Goal: Task Accomplishment & Management: Use online tool/utility

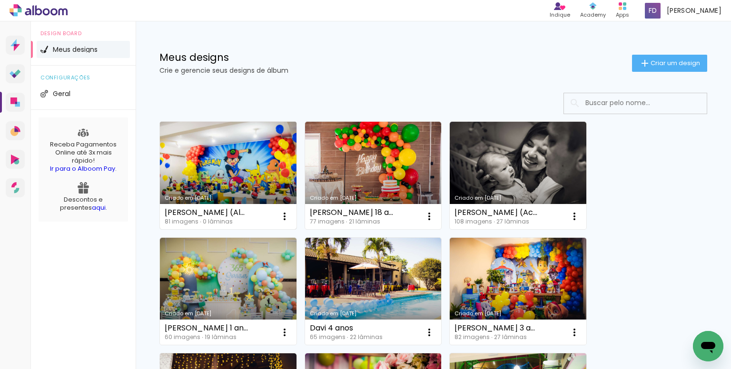
click at [196, 175] on link "Criado em [DATE]" at bounding box center [228, 176] width 137 height 108
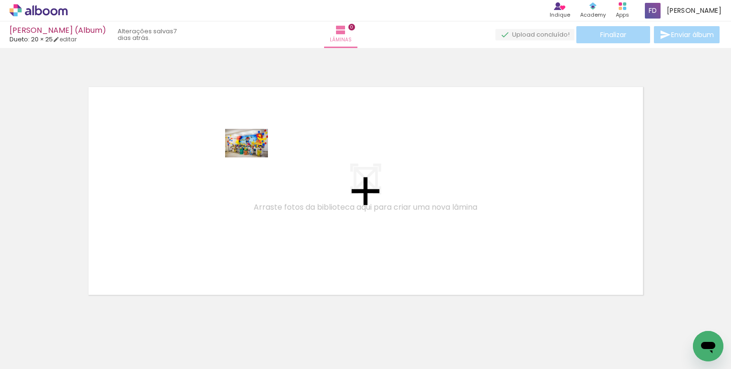
drag, startPoint x: 99, startPoint y: 344, endPoint x: 254, endPoint y: 162, distance: 238.4
click at [254, 162] on quentale-workspace at bounding box center [365, 184] width 731 height 369
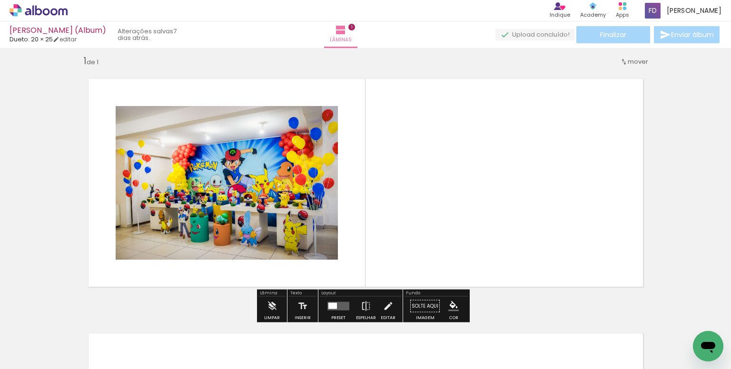
scroll to position [12, 0]
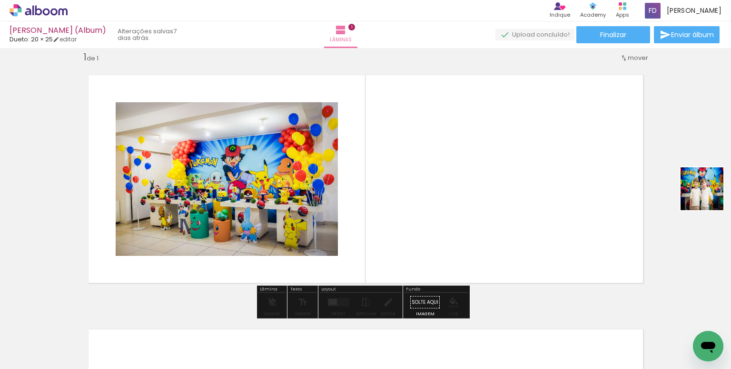
drag, startPoint x: 510, startPoint y: 254, endPoint x: 731, endPoint y: 168, distance: 237.1
click at [731, 168] on quentale-workspace at bounding box center [365, 184] width 731 height 369
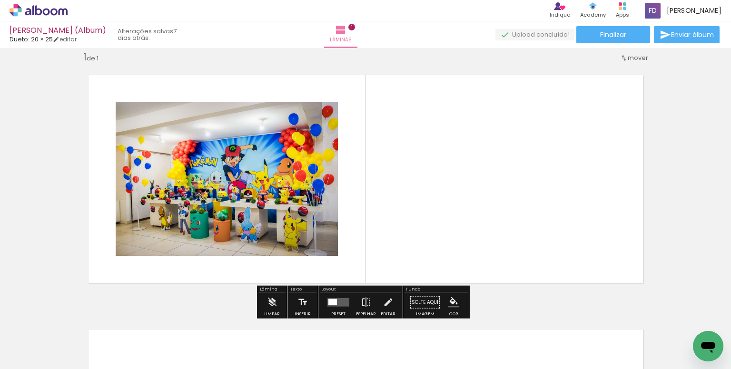
click at [708, 166] on div "Inserir lâmina 1 de 1" at bounding box center [365, 295] width 731 height 510
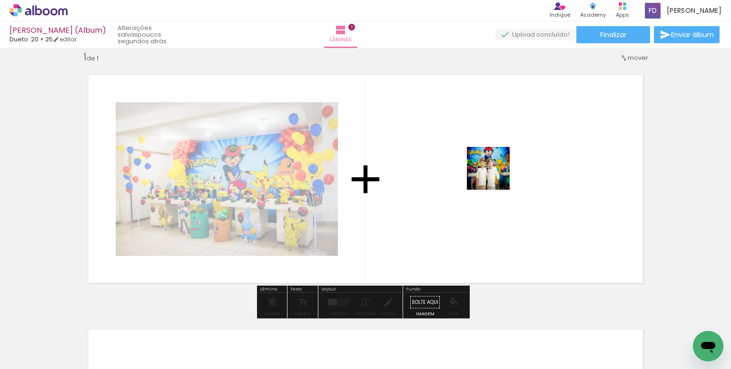
drag, startPoint x: 164, startPoint y: 334, endPoint x: 604, endPoint y: 129, distance: 485.6
click at [604, 129] on quentale-workspace at bounding box center [365, 184] width 731 height 369
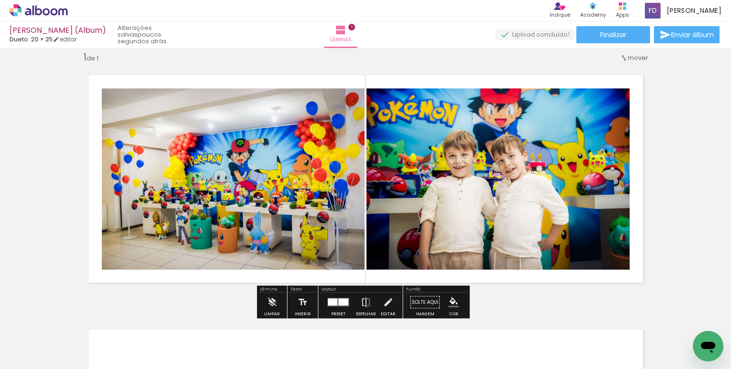
click at [333, 306] on quentale-layouter at bounding box center [339, 302] width 22 height 9
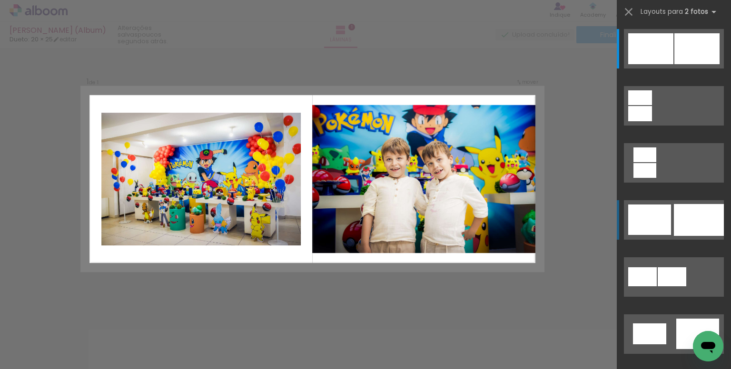
click at [680, 226] on div at bounding box center [699, 220] width 50 height 32
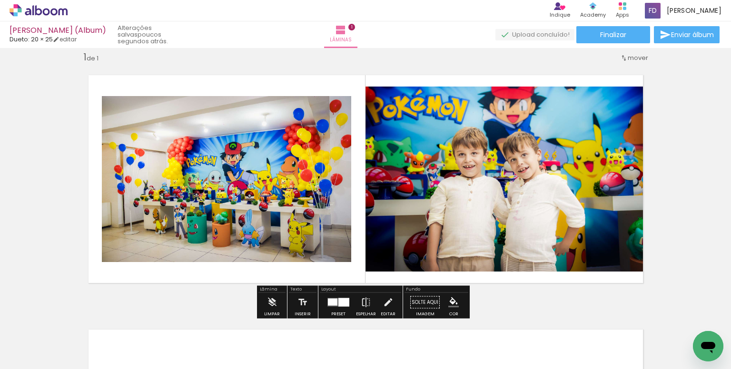
click at [432, 181] on quentale-photo at bounding box center [510, 179] width 289 height 185
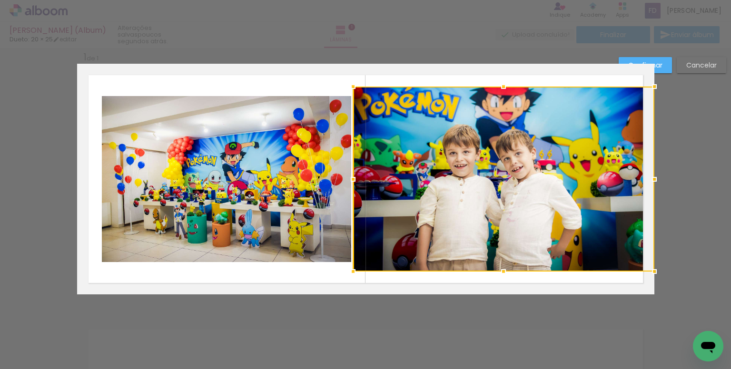
drag, startPoint x: 361, startPoint y: 179, endPoint x: 348, endPoint y: 180, distance: 12.4
click at [348, 180] on div at bounding box center [353, 179] width 19 height 19
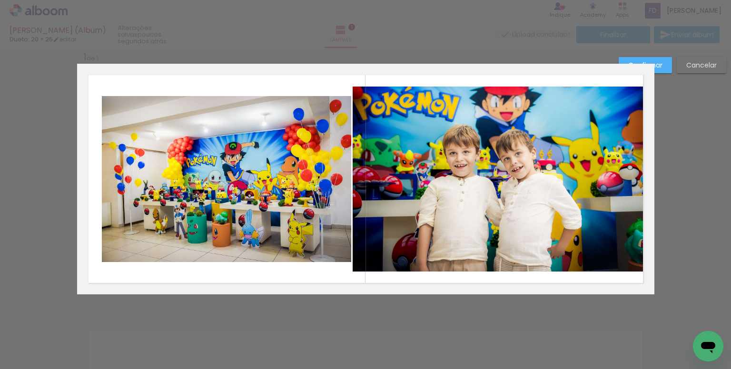
click at [0, 0] on slot "Confirmar" at bounding box center [0, 0] width 0 height 0
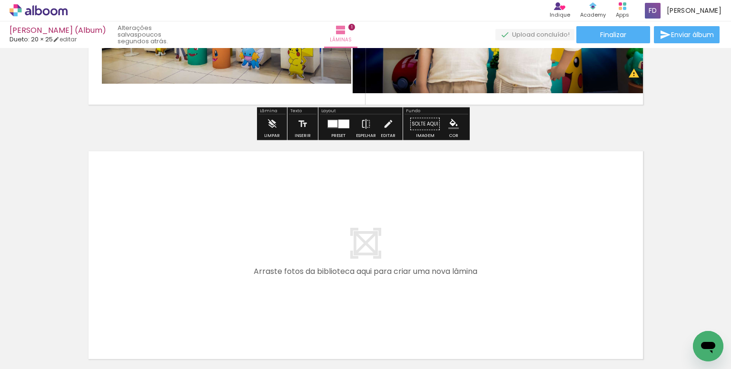
scroll to position [250, 0]
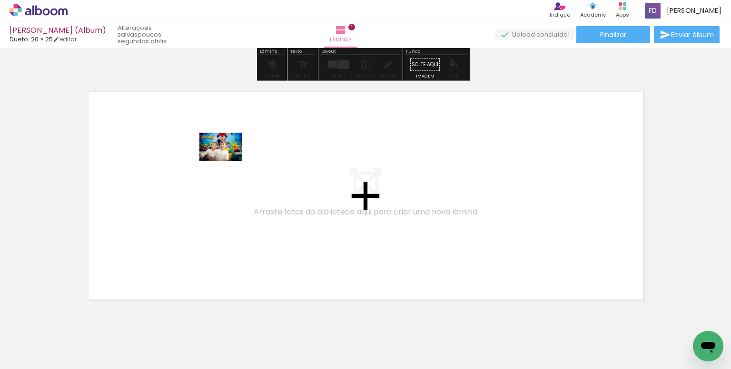
drag, startPoint x: 200, startPoint y: 339, endPoint x: 228, endPoint y: 161, distance: 180.2
click at [228, 161] on quentale-workspace at bounding box center [365, 184] width 731 height 369
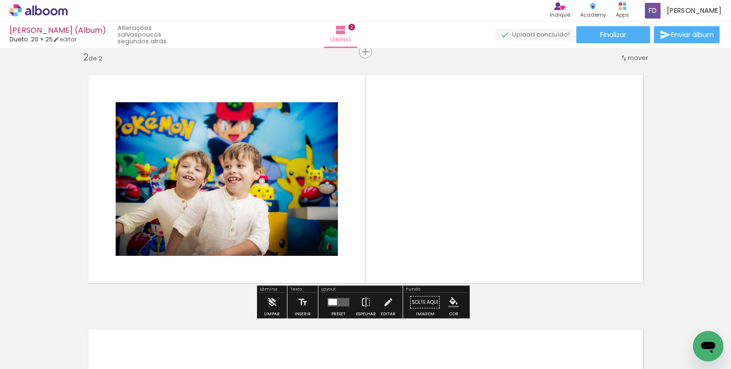
scroll to position [267, 0]
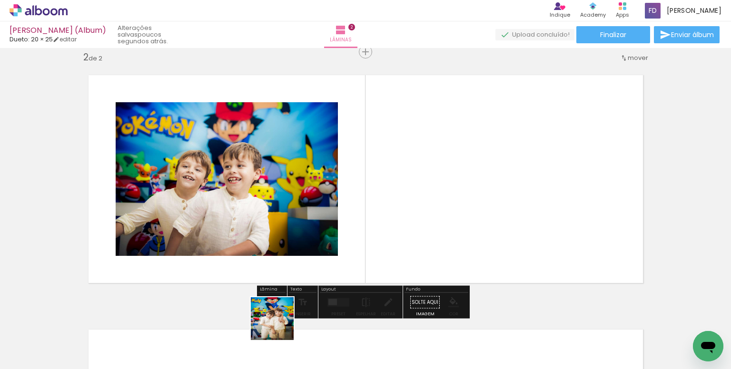
drag, startPoint x: 272, startPoint y: 336, endPoint x: 385, endPoint y: 229, distance: 155.2
click at [443, 117] on quentale-workspace at bounding box center [365, 184] width 731 height 369
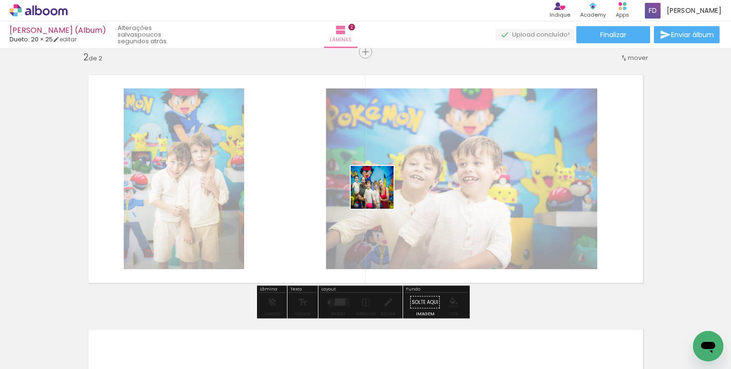
drag, startPoint x: 375, startPoint y: 206, endPoint x: 373, endPoint y: 270, distance: 63.8
click at [388, 175] on quentale-workspace at bounding box center [365, 184] width 731 height 369
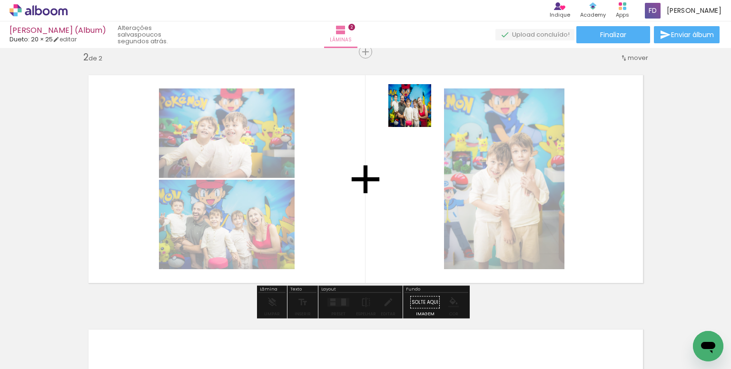
drag, startPoint x: 412, startPoint y: 138, endPoint x: 394, endPoint y: 226, distance: 90.4
click at [422, 84] on quentale-workspace at bounding box center [365, 184] width 731 height 369
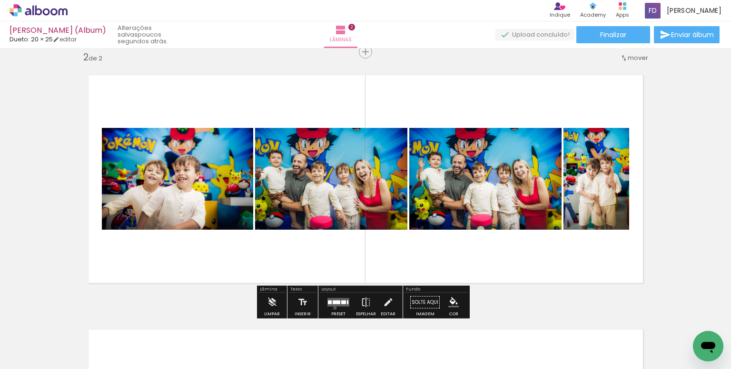
drag, startPoint x: 333, startPoint y: 308, endPoint x: 379, endPoint y: 288, distance: 50.3
click at [333, 308] on div at bounding box center [339, 302] width 26 height 19
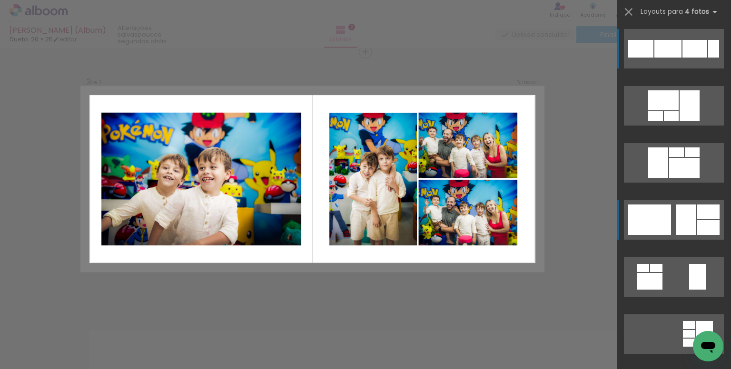
click at [679, 220] on div at bounding box center [686, 220] width 20 height 30
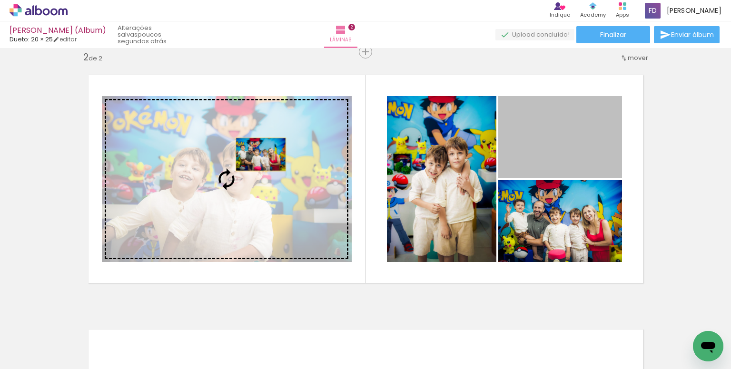
drag, startPoint x: 587, startPoint y: 140, endPoint x: 257, endPoint y: 154, distance: 330.7
click at [0, 0] on slot at bounding box center [0, 0] width 0 height 0
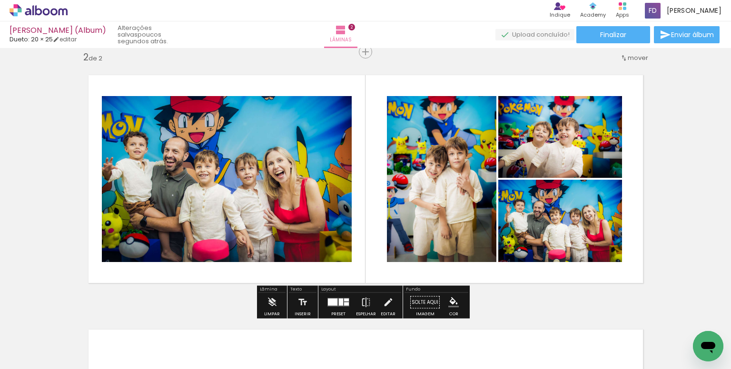
click at [339, 306] on quentale-layouter at bounding box center [339, 302] width 22 height 9
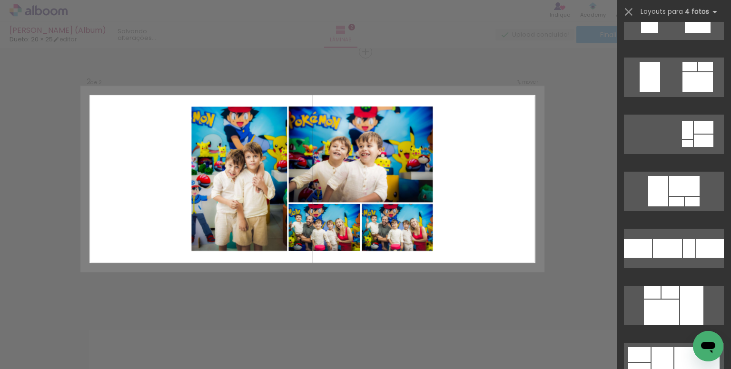
scroll to position [2218, 0]
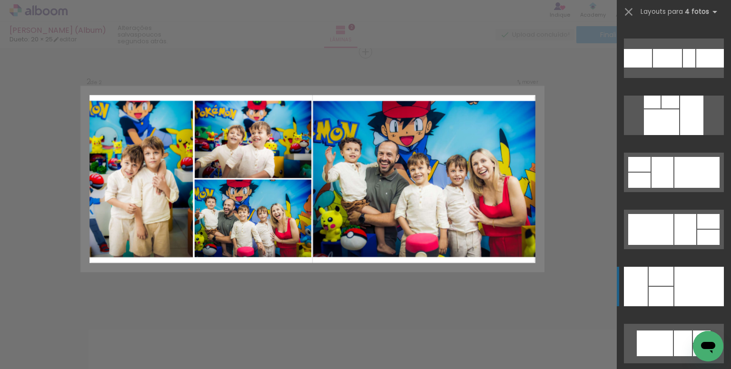
click at [661, 287] on div at bounding box center [661, 297] width 25 height 20
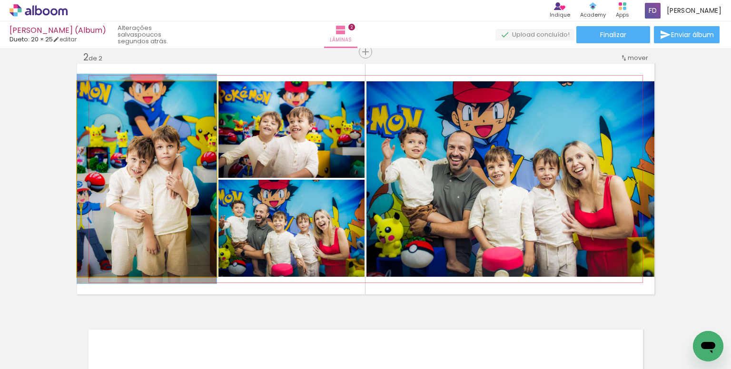
click at [108, 161] on quentale-photo at bounding box center [146, 179] width 139 height 196
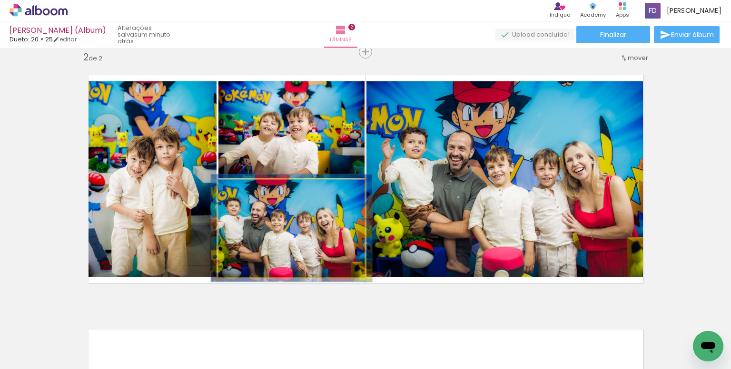
drag, startPoint x: 242, startPoint y: 190, endPoint x: 247, endPoint y: 193, distance: 5.6
type paper-slider "110"
click at [246, 190] on div at bounding box center [243, 189] width 15 height 15
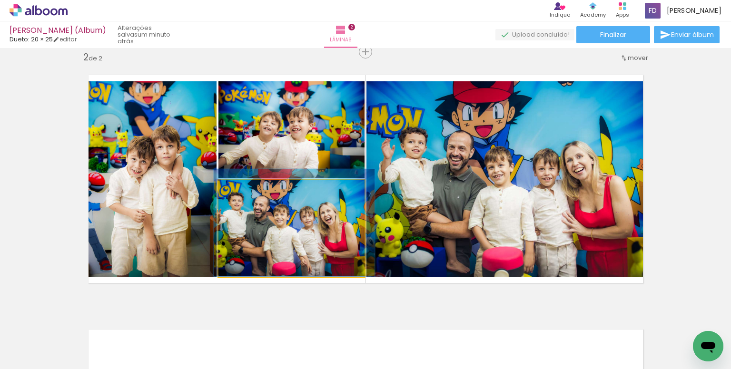
drag, startPoint x: 286, startPoint y: 253, endPoint x: 288, endPoint y: 247, distance: 6.4
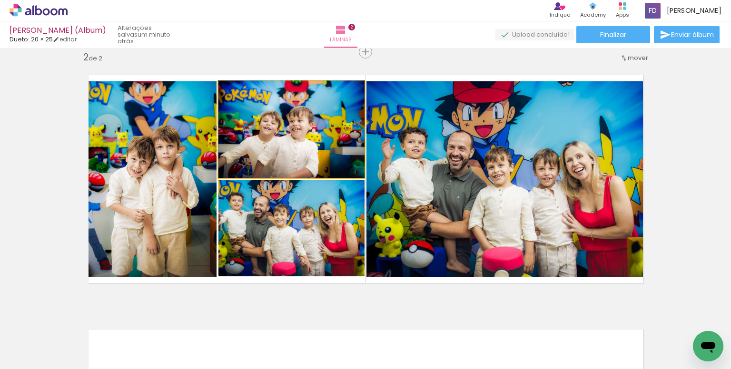
drag, startPoint x: 306, startPoint y: 148, endPoint x: 310, endPoint y: 144, distance: 6.1
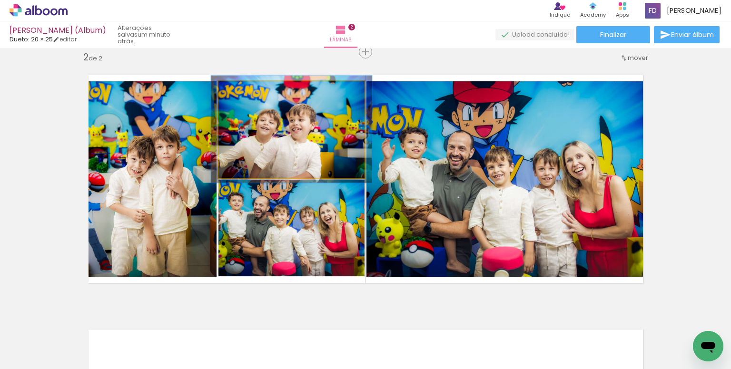
type paper-slider "110"
click at [243, 92] on div at bounding box center [243, 91] width 15 height 15
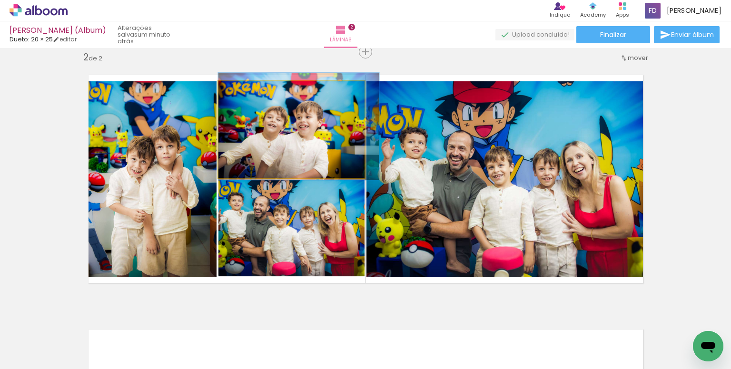
drag, startPoint x: 270, startPoint y: 143, endPoint x: 279, endPoint y: 140, distance: 9.5
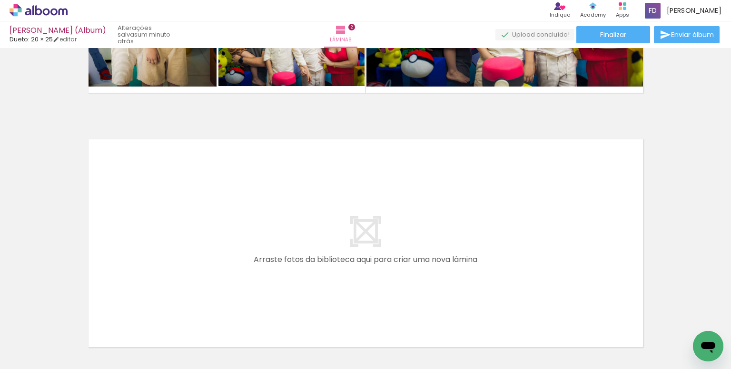
scroll to position [0, 157]
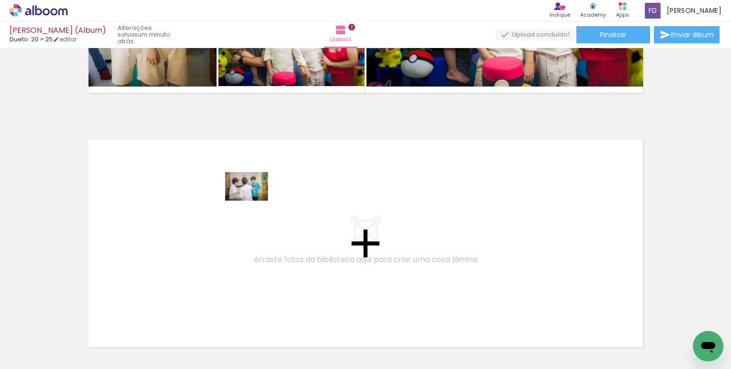
drag, startPoint x: 264, startPoint y: 334, endPoint x: 254, endPoint y: 201, distance: 133.7
click at [254, 201] on quentale-workspace at bounding box center [365, 184] width 731 height 369
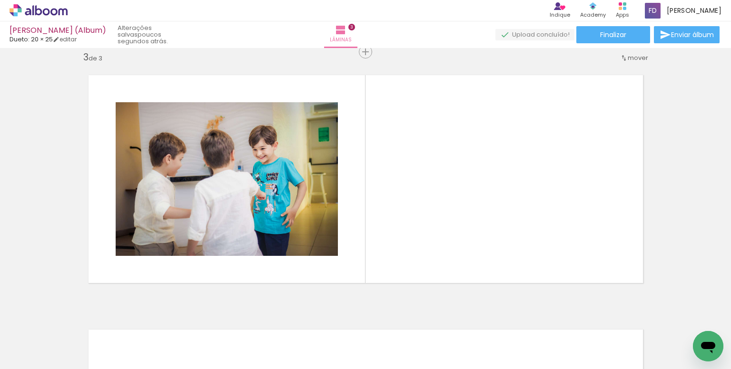
scroll to position [0, 1052]
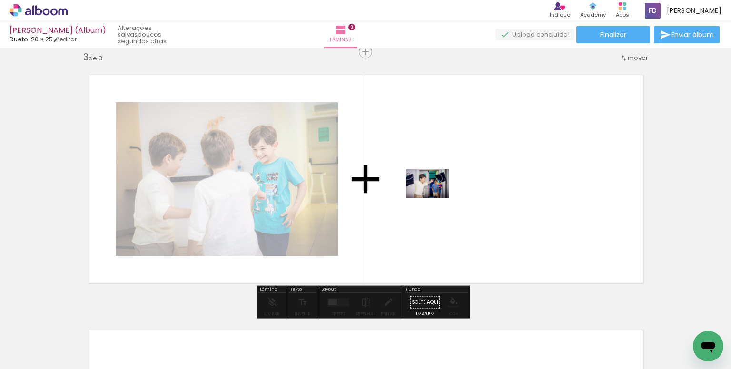
drag, startPoint x: 435, startPoint y: 224, endPoint x: 435, endPoint y: 198, distance: 26.7
click at [435, 198] on quentale-workspace at bounding box center [365, 184] width 731 height 369
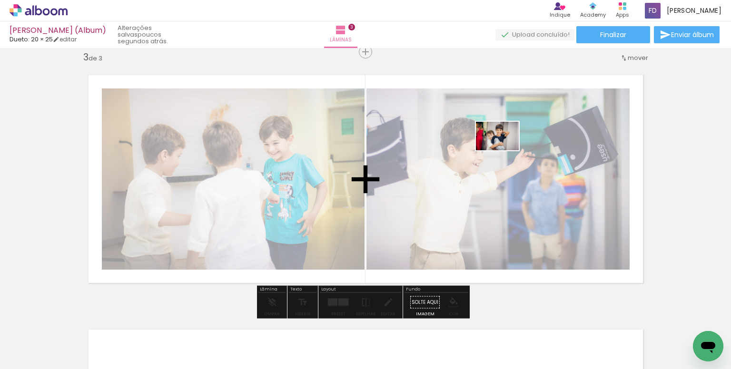
drag, startPoint x: 486, startPoint y: 349, endPoint x: 505, endPoint y: 150, distance: 199.8
click at [505, 150] on quentale-workspace at bounding box center [365, 184] width 731 height 369
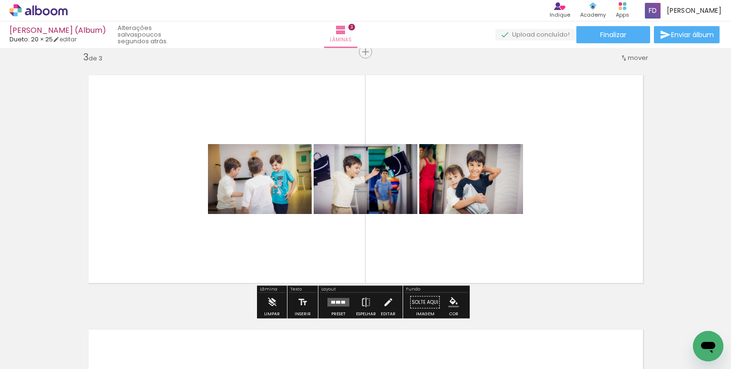
click at [337, 298] on quentale-layouter at bounding box center [339, 302] width 22 height 9
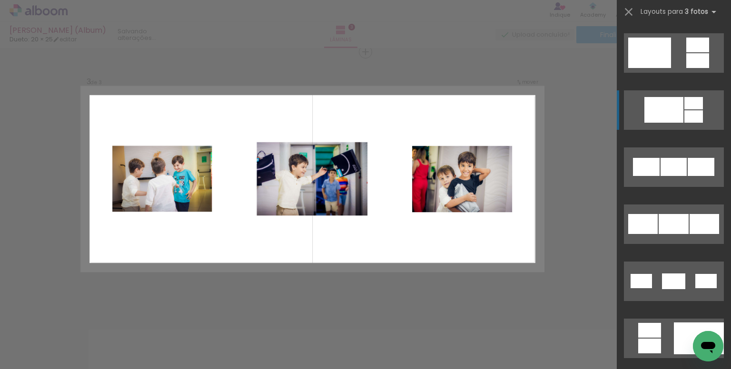
scroll to position [476, 0]
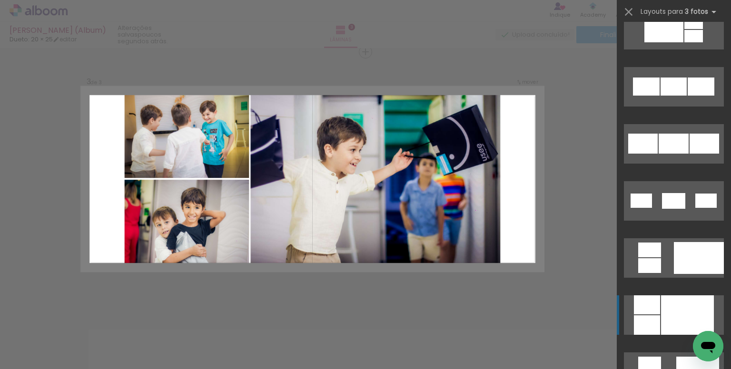
click at [655, 312] on div at bounding box center [647, 305] width 26 height 19
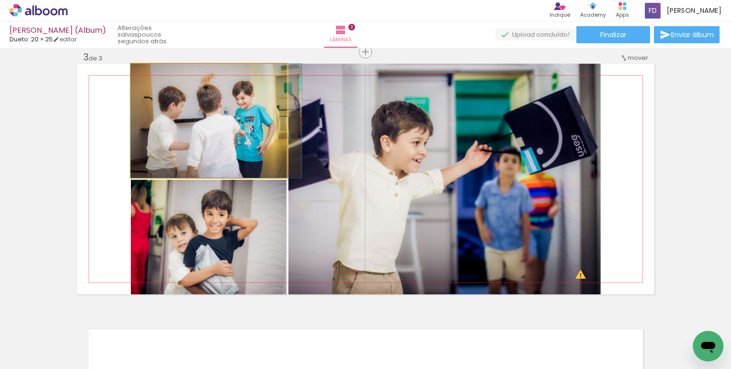
drag, startPoint x: 201, startPoint y: 124, endPoint x: 467, endPoint y: 181, distance: 272.6
click at [0, 0] on slot at bounding box center [0, 0] width 0 height 0
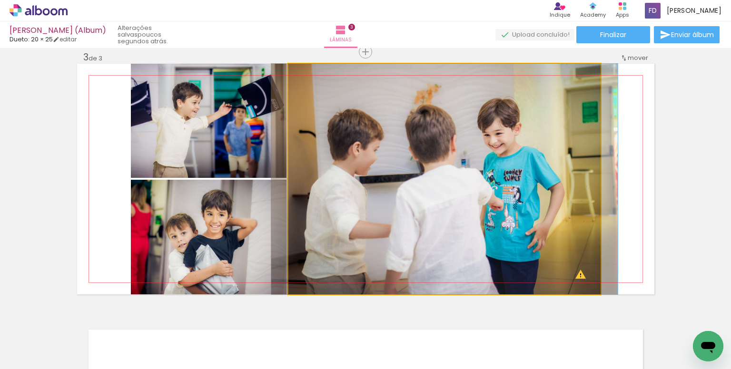
click at [497, 176] on quentale-photo at bounding box center [444, 179] width 312 height 231
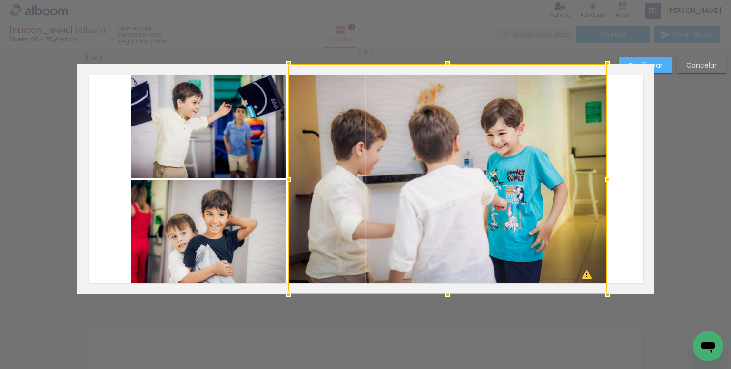
click at [602, 179] on div at bounding box center [607, 179] width 19 height 19
click at [0, 0] on slot "Confirmar" at bounding box center [0, 0] width 0 height 0
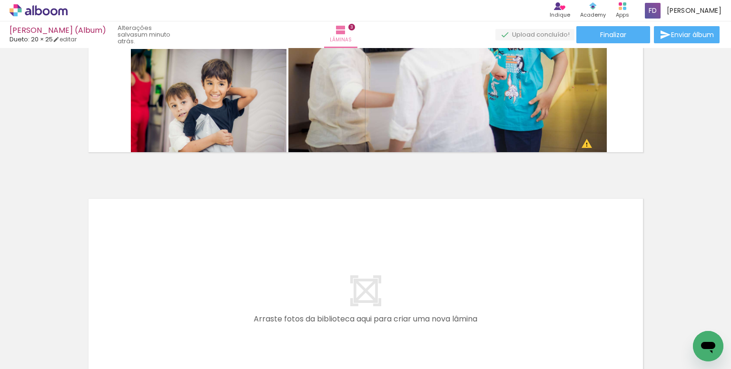
scroll to position [712, 0]
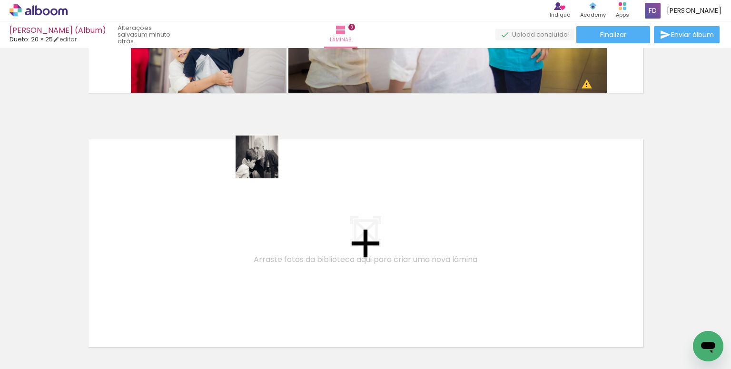
drag, startPoint x: 265, startPoint y: 180, endPoint x: 264, endPoint y: 163, distance: 16.7
click at [264, 163] on quentale-workspace at bounding box center [365, 184] width 731 height 369
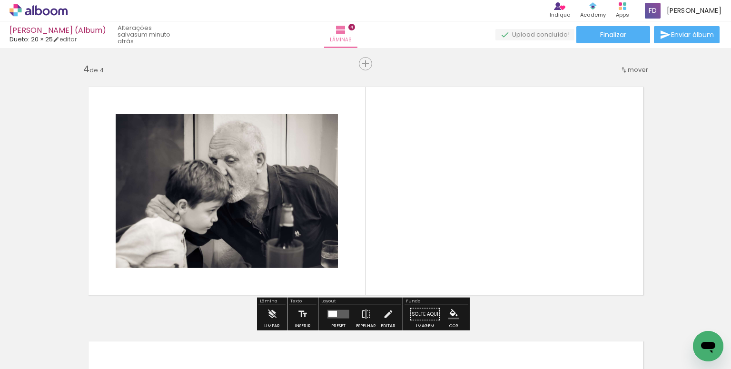
scroll to position [776, 0]
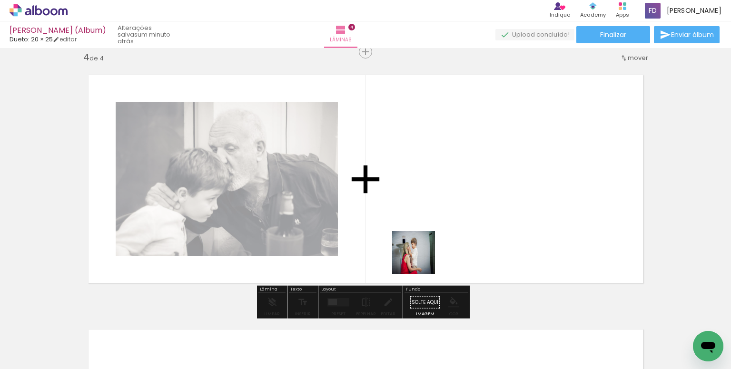
drag, startPoint x: 380, startPoint y: 347, endPoint x: 501, endPoint y: 116, distance: 260.6
click at [501, 116] on quentale-workspace at bounding box center [365, 184] width 731 height 369
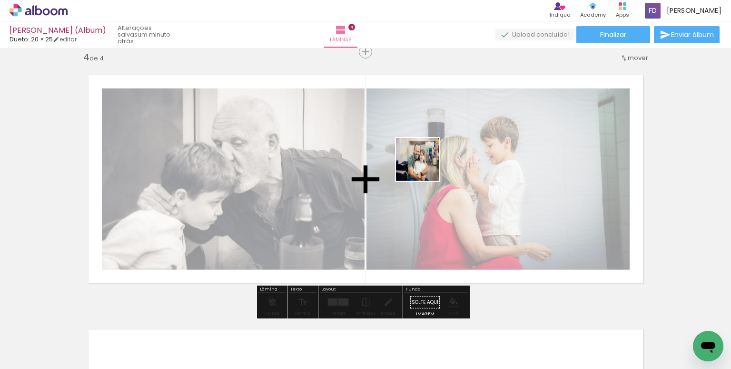
drag, startPoint x: 425, startPoint y: 167, endPoint x: 459, endPoint y: 118, distance: 60.1
click at [463, 94] on quentale-workspace at bounding box center [365, 184] width 731 height 369
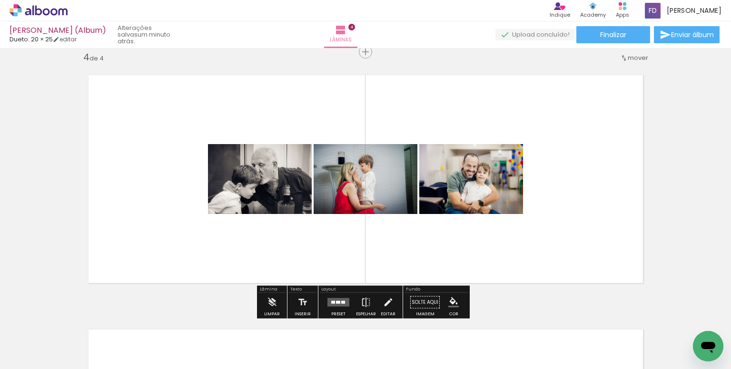
drag, startPoint x: 330, startPoint y: 305, endPoint x: 340, endPoint y: 290, distance: 17.8
click at [329, 302] on quentale-layouter at bounding box center [339, 302] width 22 height 9
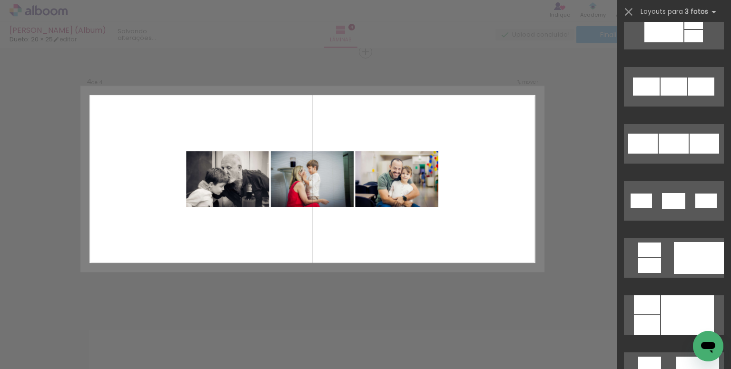
scroll to position [0, 0]
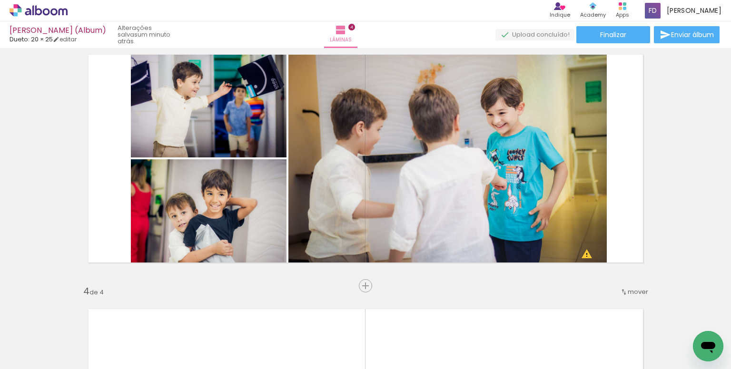
scroll to position [538, 0]
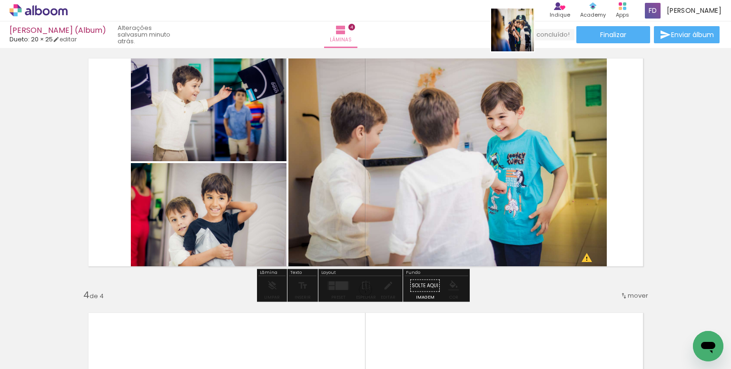
drag, startPoint x: 518, startPoint y: 43, endPoint x: 520, endPoint y: 37, distance: 6.4
click at [520, 37] on quentale-workspace at bounding box center [365, 184] width 731 height 369
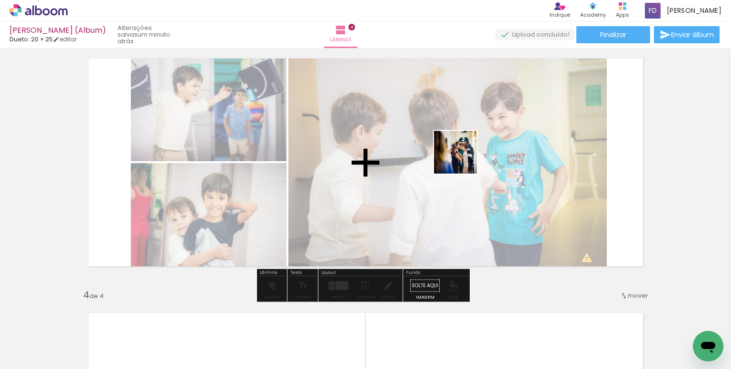
drag, startPoint x: 402, startPoint y: 333, endPoint x: 477, endPoint y: 101, distance: 243.3
click at [477, 101] on quentale-workspace at bounding box center [365, 184] width 731 height 369
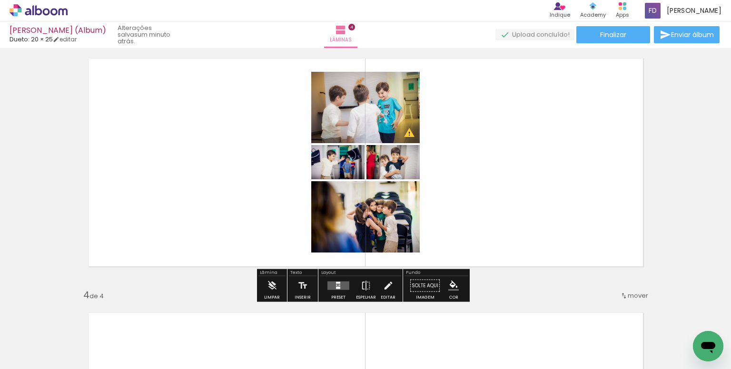
click at [342, 283] on quentale-layouter at bounding box center [339, 286] width 22 height 9
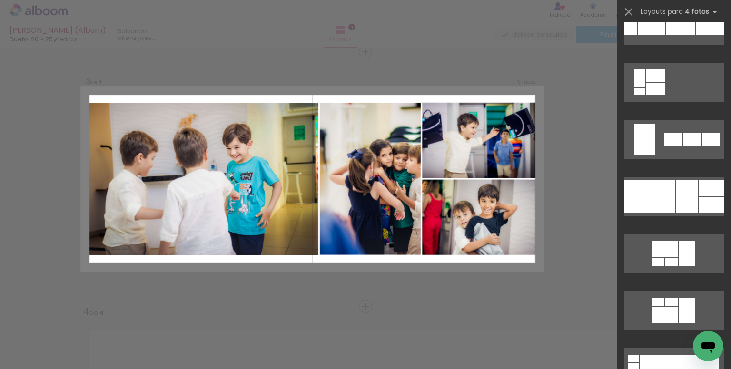
scroll to position [5712, 0]
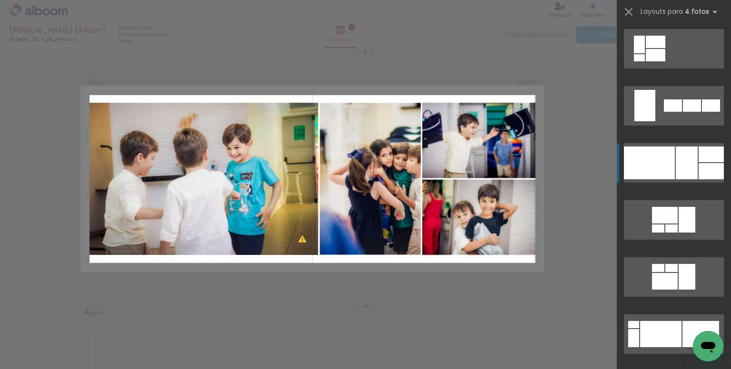
click at [670, 166] on div at bounding box center [649, 163] width 51 height 33
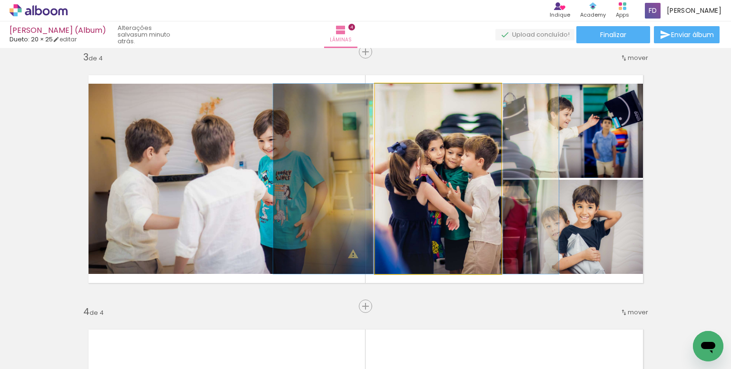
drag, startPoint x: 439, startPoint y: 216, endPoint x: 417, endPoint y: 209, distance: 22.8
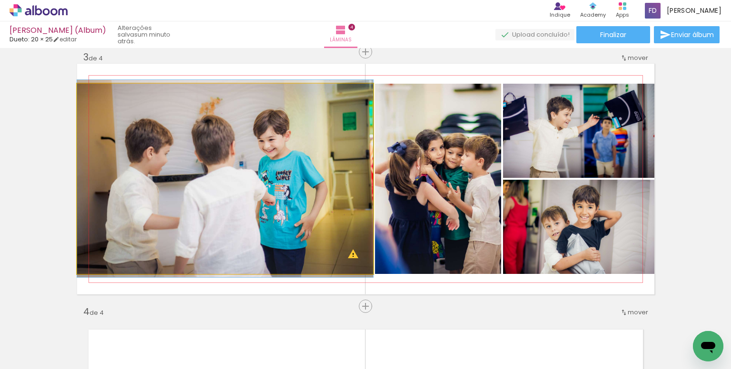
click at [329, 191] on quentale-photo at bounding box center [225, 179] width 296 height 190
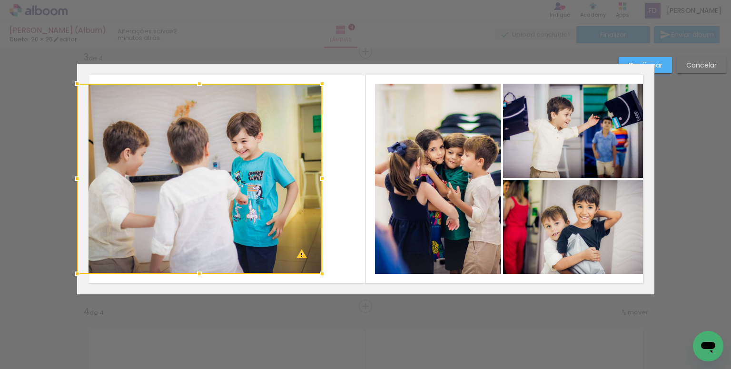
drag, startPoint x: 368, startPoint y: 180, endPoint x: 318, endPoint y: 178, distance: 51.0
click at [318, 178] on div at bounding box center [322, 178] width 19 height 19
drag, startPoint x: 430, startPoint y: 185, endPoint x: 412, endPoint y: 180, distance: 18.6
click at [430, 184] on quentale-photo at bounding box center [438, 179] width 126 height 190
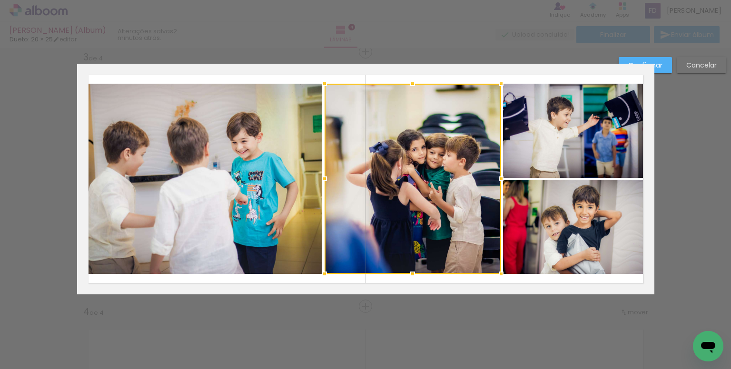
drag, startPoint x: 372, startPoint y: 179, endPoint x: 322, endPoint y: 175, distance: 50.6
click at [322, 175] on div at bounding box center [324, 178] width 19 height 19
click at [0, 0] on slot "Confirmar" at bounding box center [0, 0] width 0 height 0
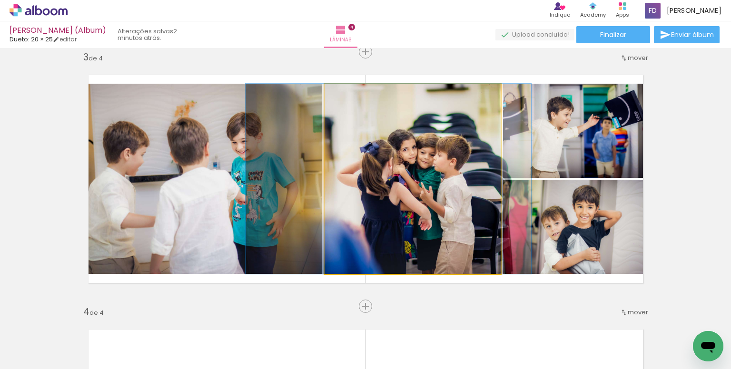
drag, startPoint x: 423, startPoint y: 169, endPoint x: 417, endPoint y: 168, distance: 6.8
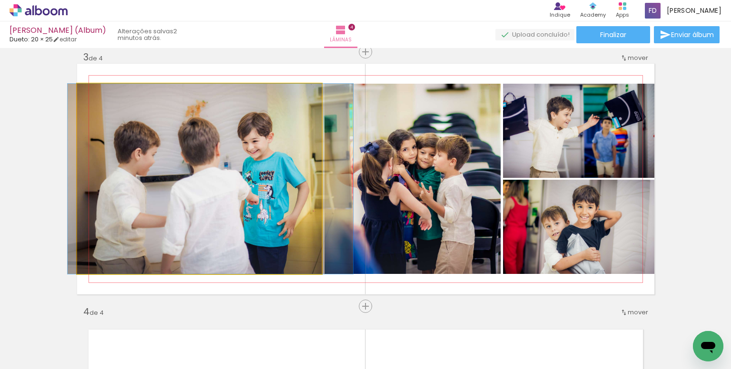
drag, startPoint x: 200, startPoint y: 166, endPoint x: 211, endPoint y: 165, distance: 10.5
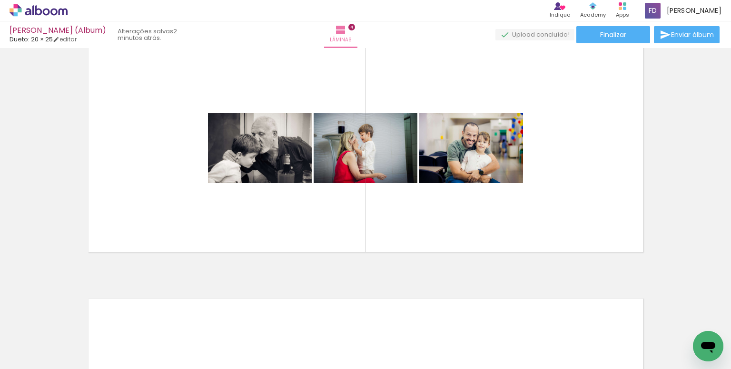
scroll to position [0, 2028]
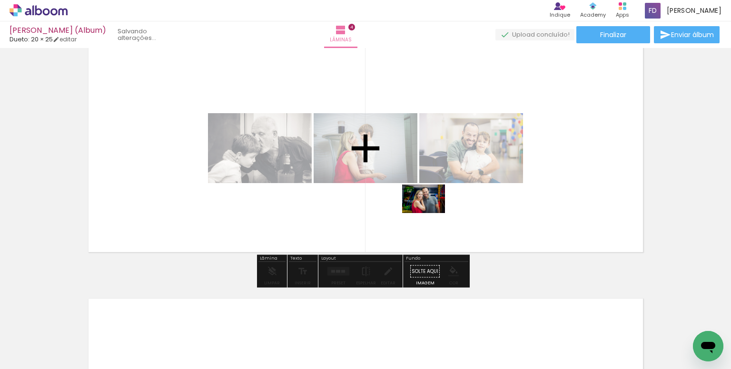
drag, startPoint x: 370, startPoint y: 345, endPoint x: 431, endPoint y: 213, distance: 145.1
click at [431, 213] on quentale-workspace at bounding box center [365, 184] width 731 height 369
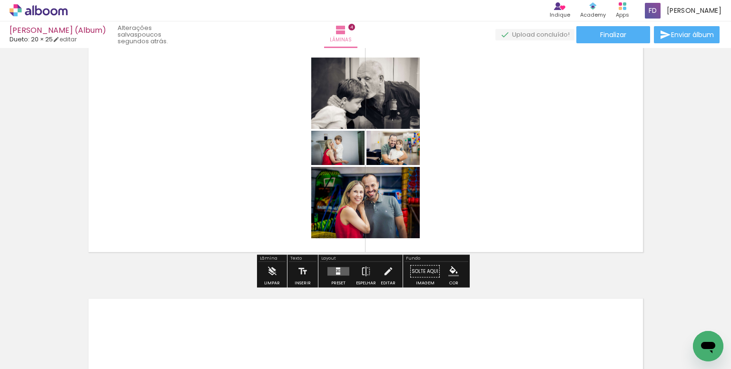
click at [341, 271] on quentale-layouter at bounding box center [339, 272] width 22 height 9
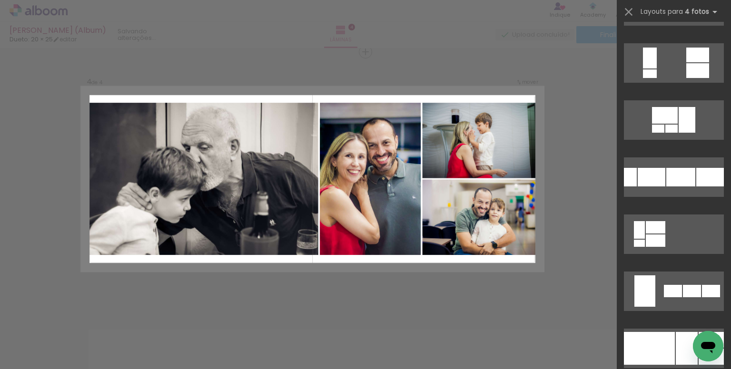
scroll to position [5665, 0]
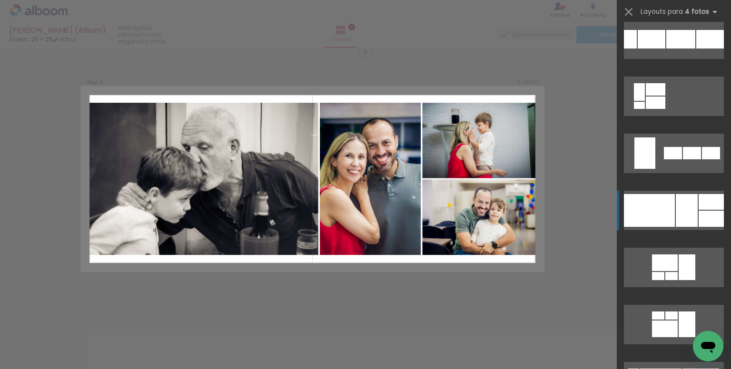
click at [676, 208] on div at bounding box center [687, 210] width 22 height 33
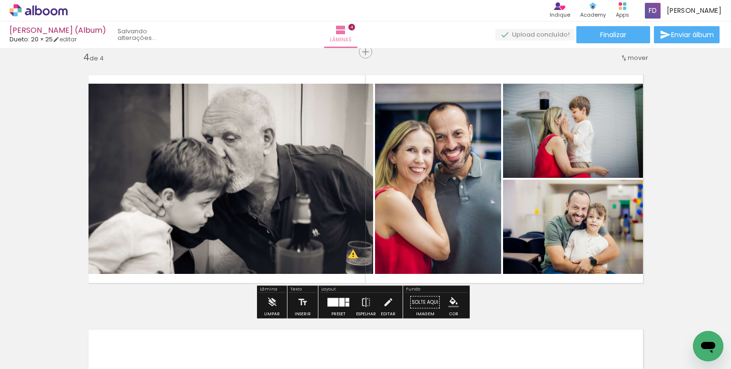
click at [333, 186] on quentale-photo at bounding box center [225, 179] width 296 height 190
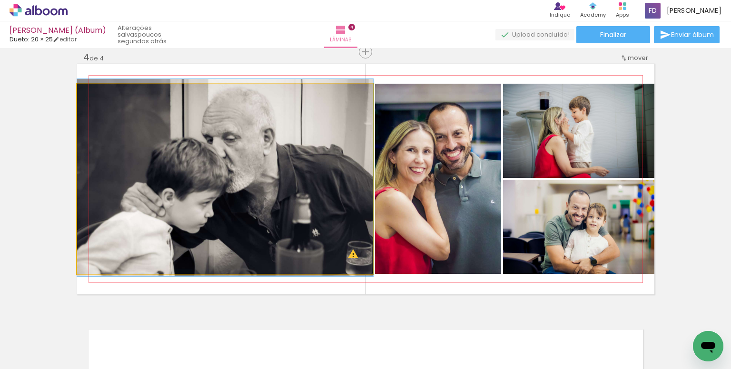
click at [333, 186] on quentale-photo at bounding box center [225, 179] width 296 height 190
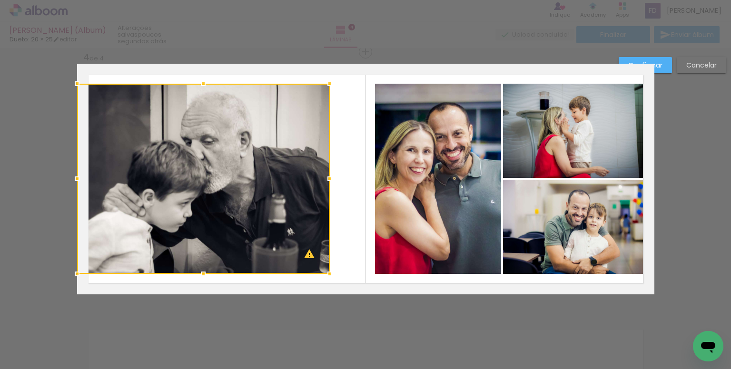
drag, startPoint x: 369, startPoint y: 181, endPoint x: 326, endPoint y: 177, distance: 43.5
click at [326, 177] on div at bounding box center [329, 178] width 19 height 19
click at [666, 63] on paper-button "Confirmar" at bounding box center [645, 65] width 53 height 16
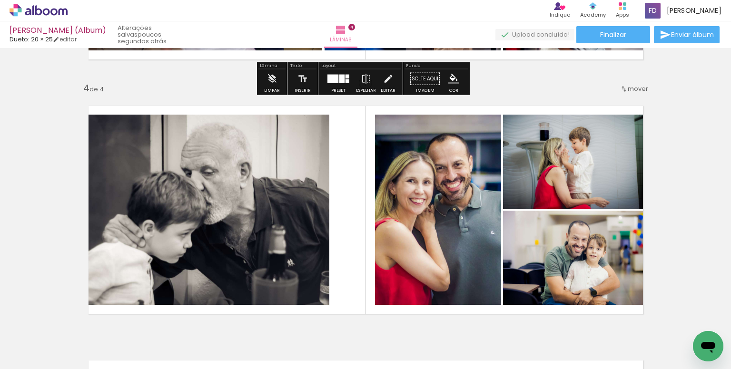
scroll to position [776, 0]
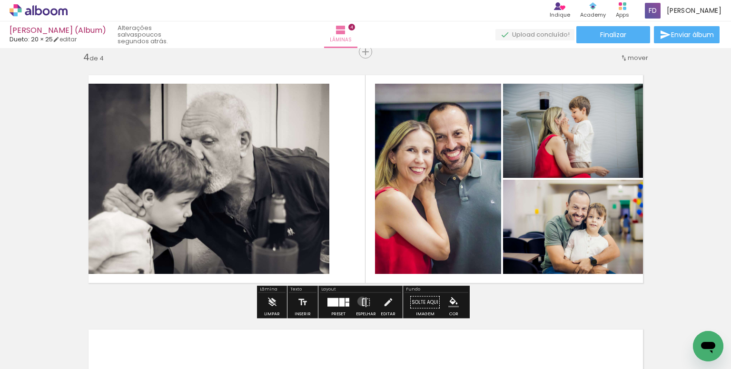
click at [361, 301] on iron-icon at bounding box center [366, 302] width 10 height 19
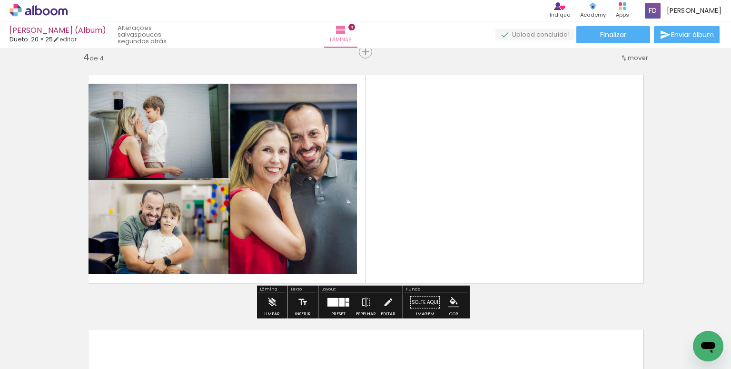
click at [337, 298] on div at bounding box center [339, 302] width 26 height 19
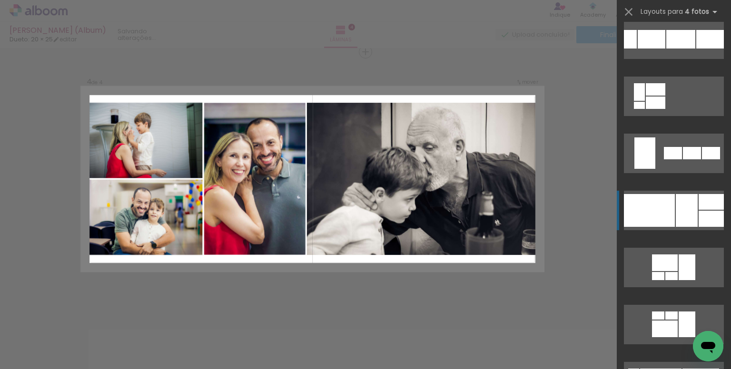
scroll to position [5827, 0]
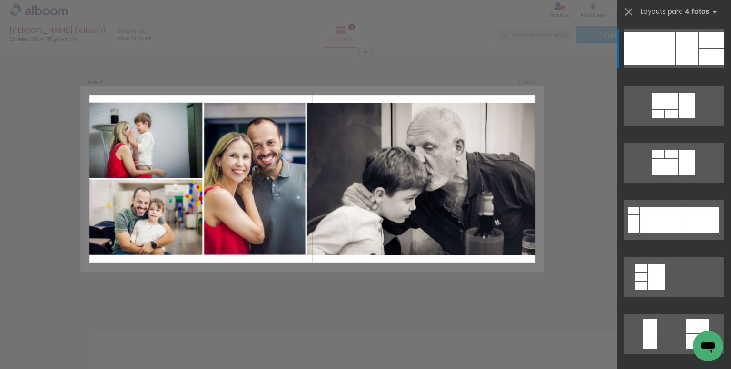
click at [691, 42] on div at bounding box center [687, 48] width 22 height 33
click at [667, 56] on div at bounding box center [649, 48] width 51 height 33
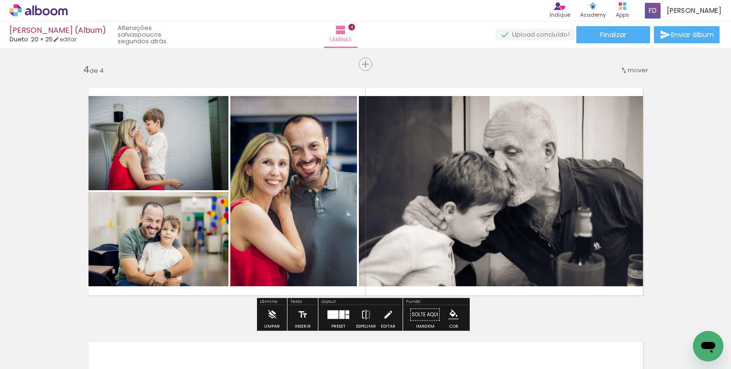
scroll to position [776, 0]
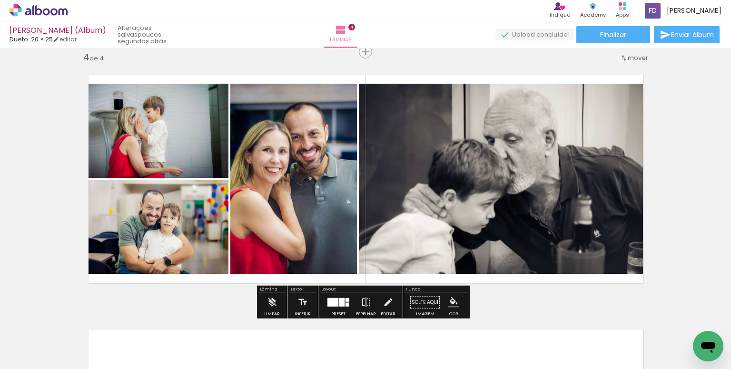
click at [437, 194] on quentale-photo at bounding box center [507, 179] width 296 height 190
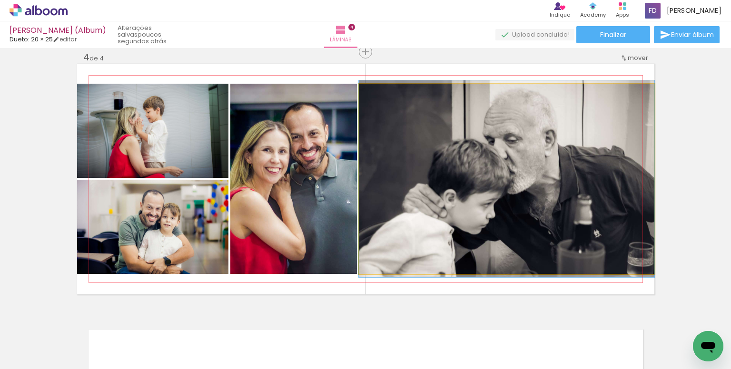
drag, startPoint x: 437, startPoint y: 194, endPoint x: 419, endPoint y: 187, distance: 19.4
click at [438, 194] on quentale-photo at bounding box center [507, 179] width 296 height 190
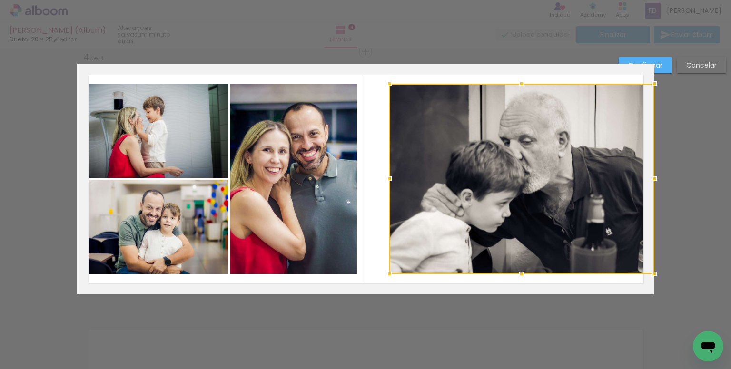
drag, startPoint x: 358, startPoint y: 179, endPoint x: 592, endPoint y: 109, distance: 244.0
click at [389, 181] on div at bounding box center [389, 178] width 19 height 19
click at [0, 0] on slot "Confirmar" at bounding box center [0, 0] width 0 height 0
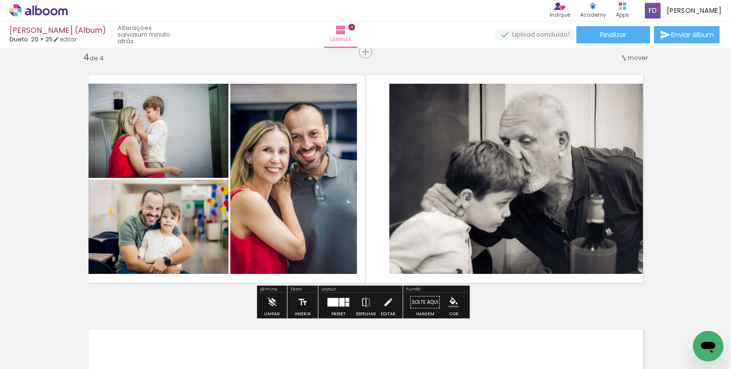
click at [280, 189] on quentale-photo at bounding box center [293, 179] width 127 height 190
click at [328, 184] on quentale-photo at bounding box center [293, 179] width 127 height 190
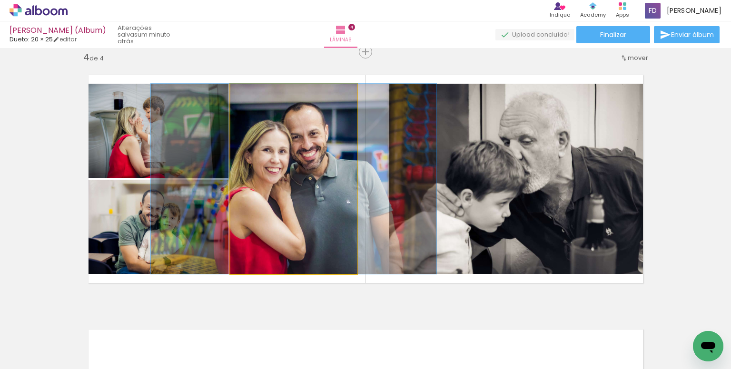
click at [328, 184] on quentale-photo at bounding box center [293, 179] width 127 height 190
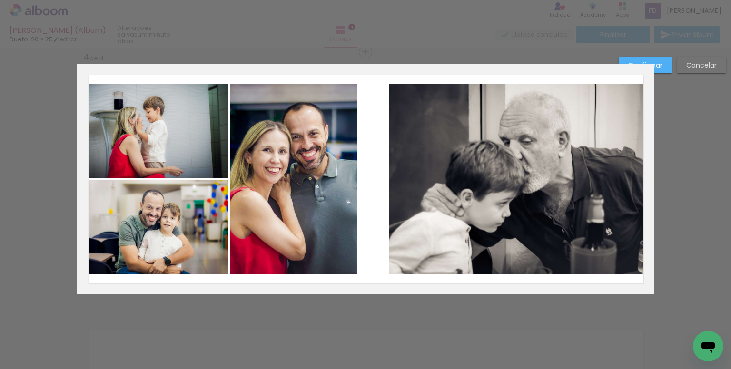
click at [333, 178] on quentale-photo at bounding box center [293, 179] width 127 height 190
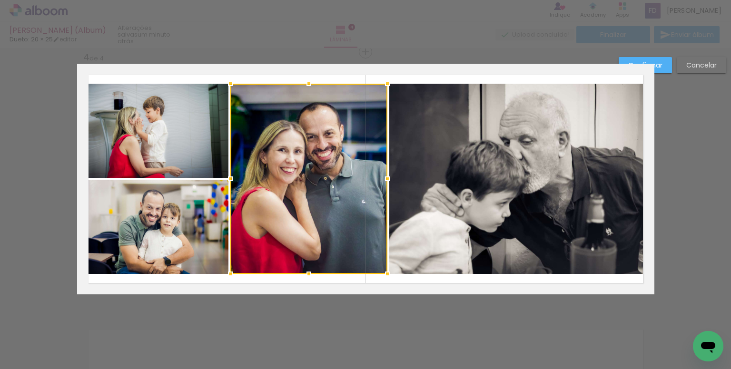
drag, startPoint x: 354, startPoint y: 178, endPoint x: 460, endPoint y: 160, distance: 107.5
click at [385, 178] on div at bounding box center [387, 178] width 19 height 19
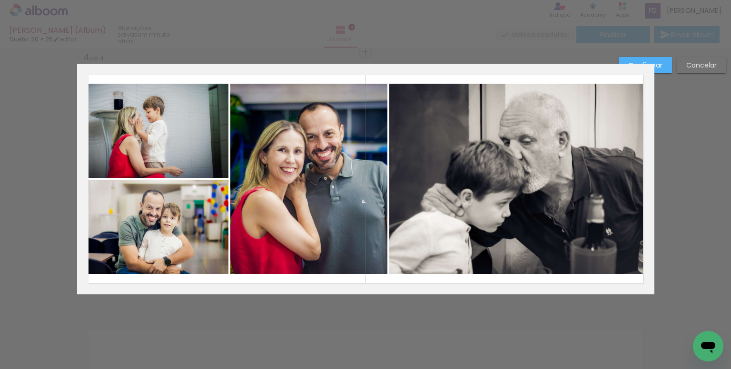
click at [0, 0] on slot "Confirmar" at bounding box center [0, 0] width 0 height 0
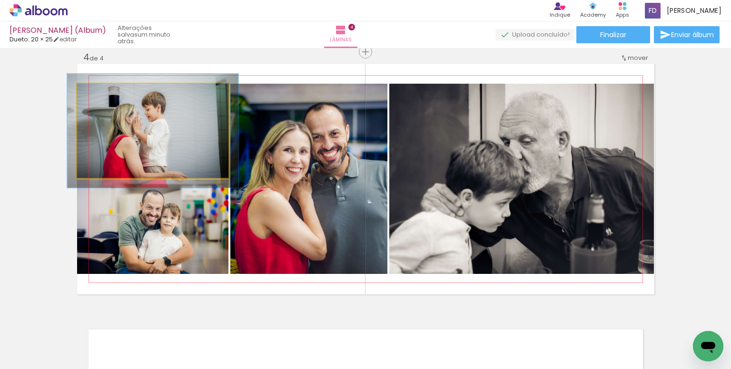
type paper-slider "113"
click at [104, 94] on div at bounding box center [103, 93] width 15 height 15
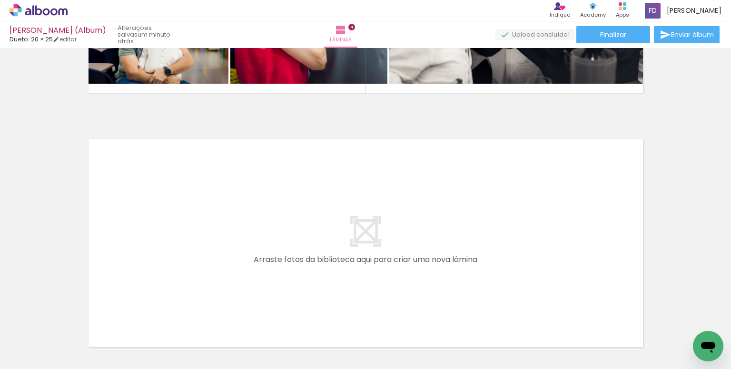
scroll to position [0, 2236]
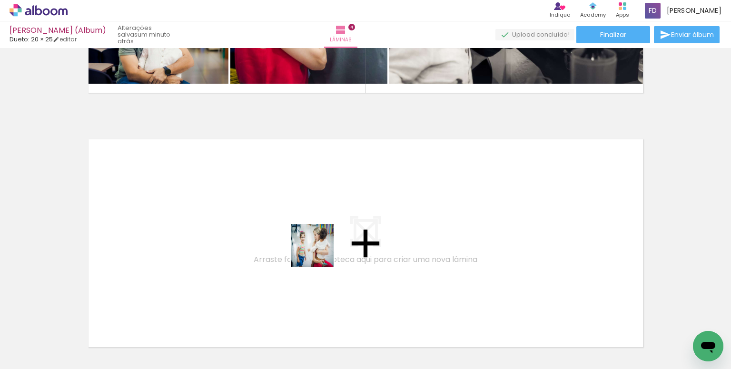
drag, startPoint x: 433, startPoint y: 348, endPoint x: 279, endPoint y: 231, distance: 193.4
click at [279, 231] on quentale-workspace at bounding box center [365, 184] width 731 height 369
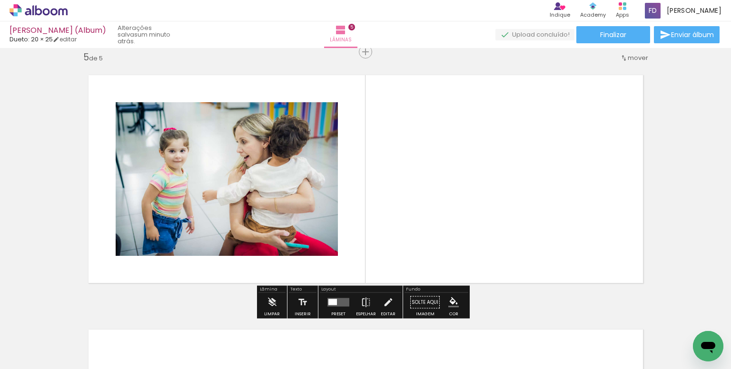
scroll to position [1031, 0]
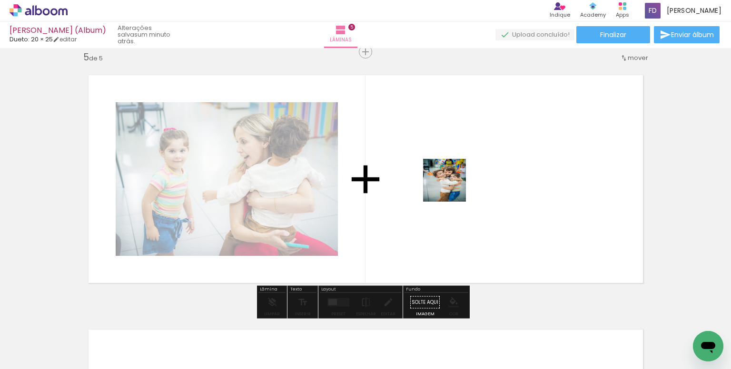
drag, startPoint x: 482, startPoint y: 340, endPoint x: 435, endPoint y: 246, distance: 104.7
click at [448, 174] on quentale-workspace at bounding box center [365, 184] width 731 height 369
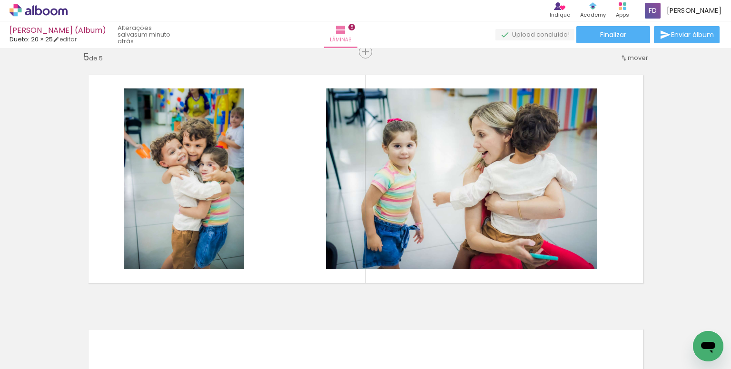
scroll to position [0, 1936]
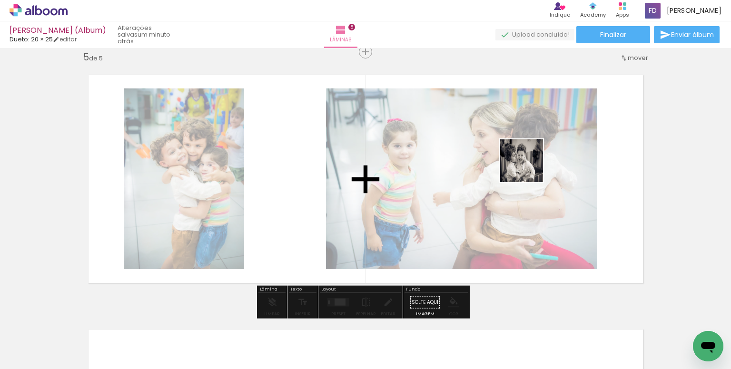
drag, startPoint x: 399, startPoint y: 347, endPoint x: 529, endPoint y: 168, distance: 220.5
click at [529, 168] on quentale-workspace at bounding box center [365, 184] width 731 height 369
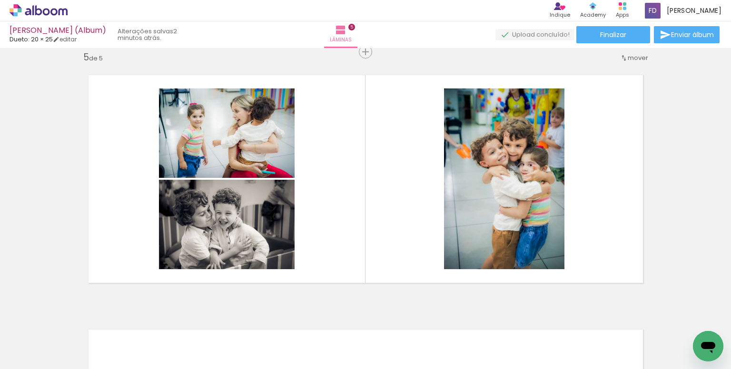
scroll to position [0, 1379]
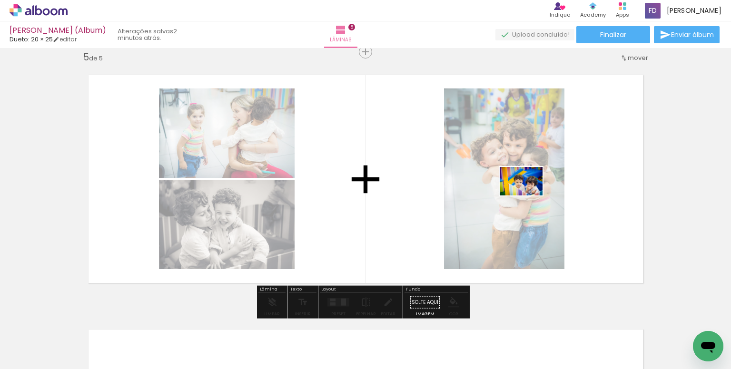
drag, startPoint x: 211, startPoint y: 341, endPoint x: 528, endPoint y: 196, distance: 348.9
click at [528, 196] on quentale-workspace at bounding box center [365, 184] width 731 height 369
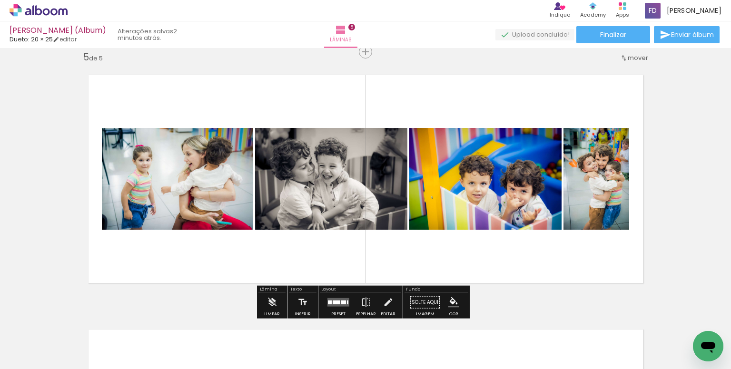
click at [341, 299] on quentale-layouter at bounding box center [339, 302] width 22 height 9
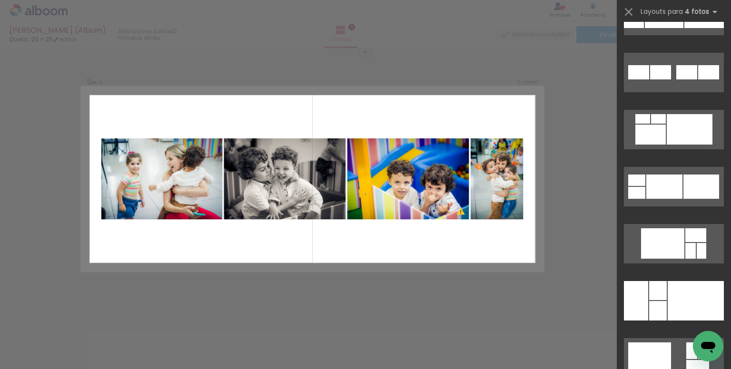
scroll to position [10196, 0]
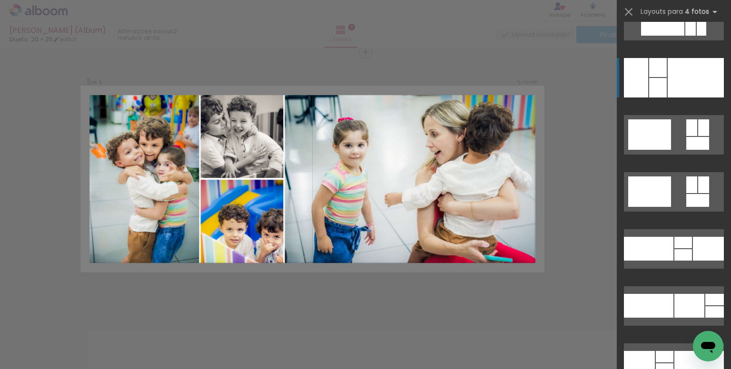
click at [674, 74] on div at bounding box center [696, 78] width 56 height 40
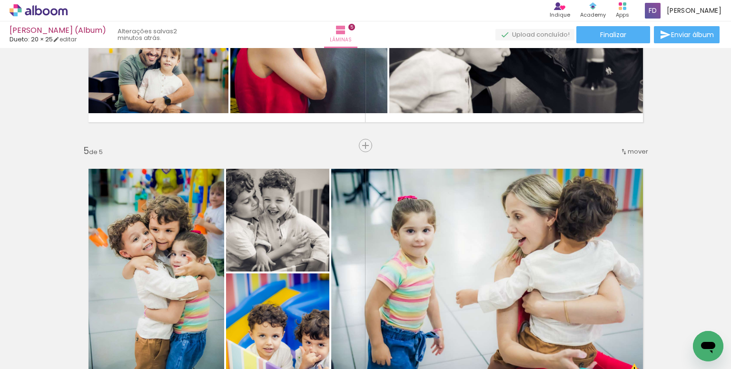
scroll to position [1078, 0]
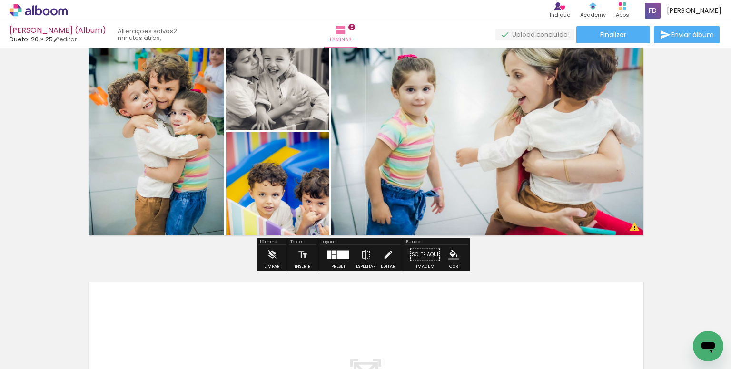
click at [339, 255] on div at bounding box center [343, 255] width 12 height 9
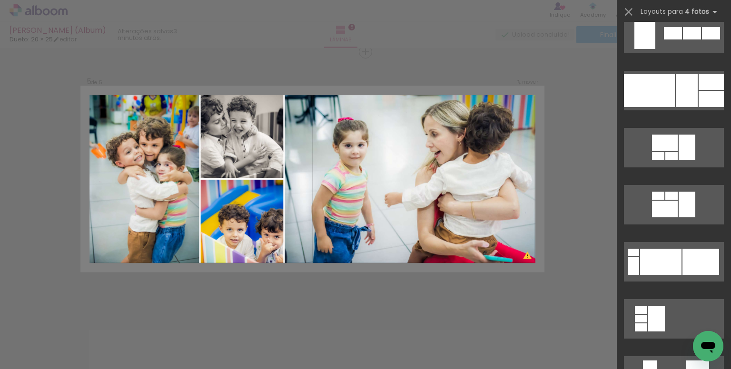
scroll to position [922, 0]
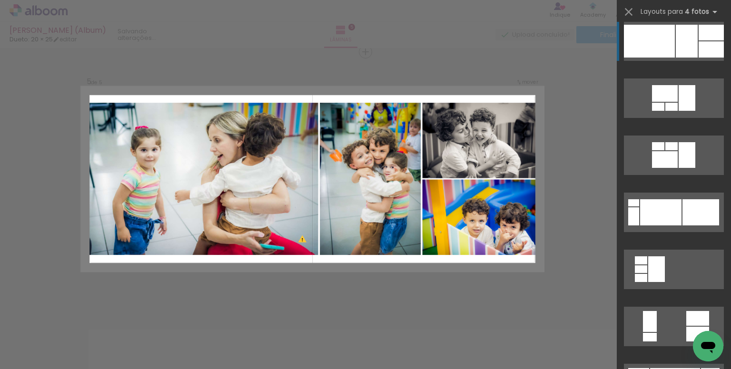
click at [668, 41] on div at bounding box center [649, 41] width 51 height 33
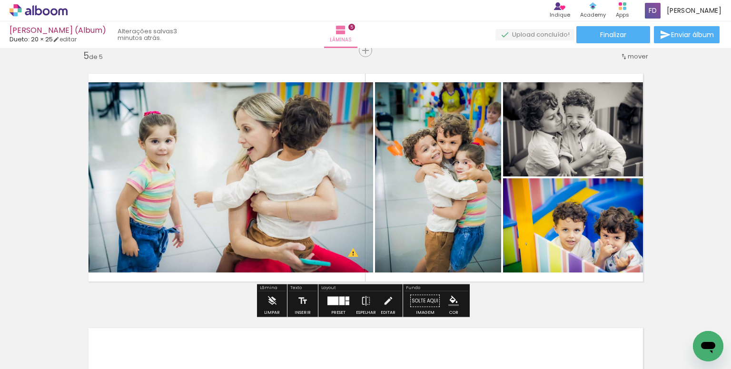
scroll to position [1031, 0]
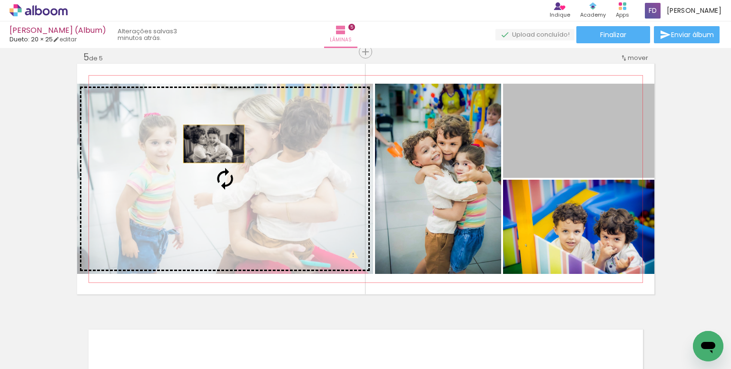
drag, startPoint x: 603, startPoint y: 146, endPoint x: 210, endPoint y: 144, distance: 392.7
click at [0, 0] on slot at bounding box center [0, 0] width 0 height 0
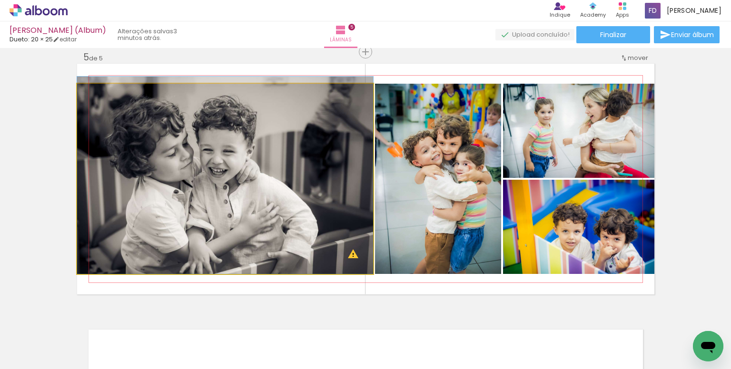
drag, startPoint x: 246, startPoint y: 154, endPoint x: 254, endPoint y: 152, distance: 8.4
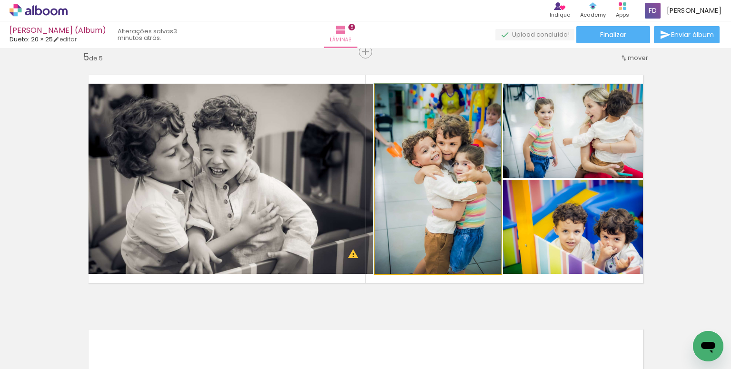
drag, startPoint x: 448, startPoint y: 170, endPoint x: 438, endPoint y: 170, distance: 10.0
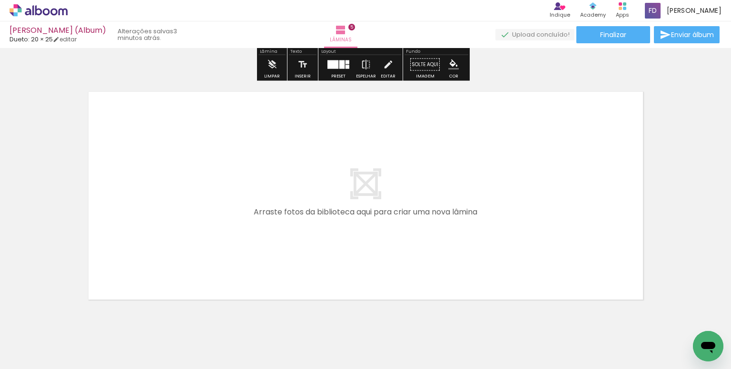
scroll to position [0, 1364]
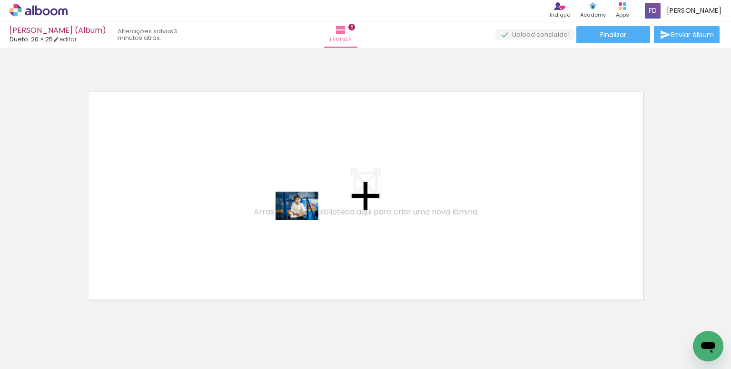
drag, startPoint x: 280, startPoint y: 341, endPoint x: 304, endPoint y: 219, distance: 124.2
click at [304, 219] on quentale-workspace at bounding box center [365, 184] width 731 height 369
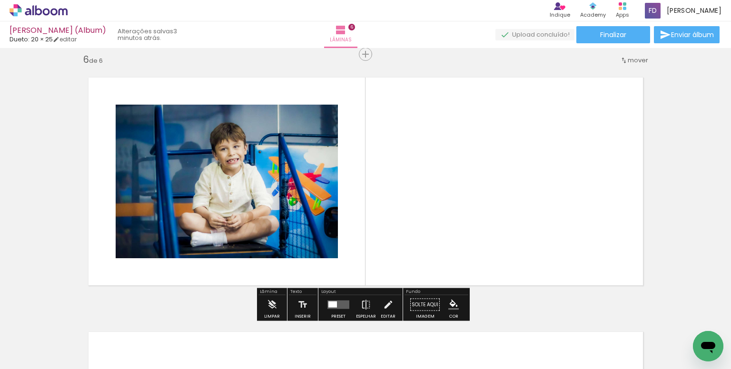
scroll to position [1285, 0]
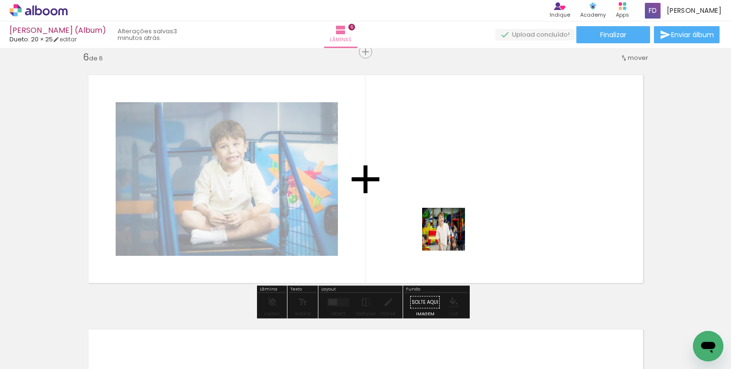
drag, startPoint x: 451, startPoint y: 237, endPoint x: 450, endPoint y: 166, distance: 70.9
click at [450, 166] on quentale-workspace at bounding box center [365, 184] width 731 height 369
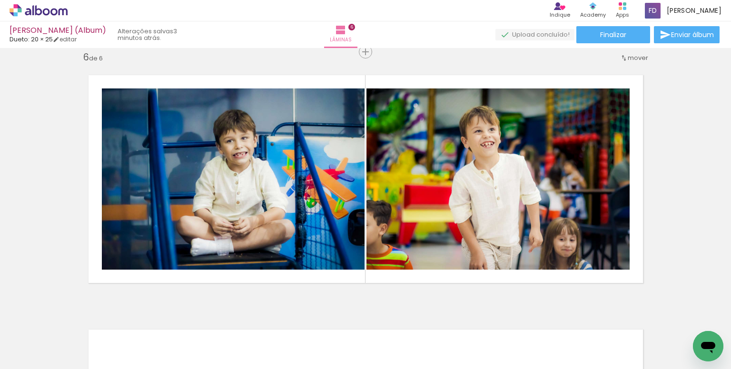
scroll to position [0, 2068]
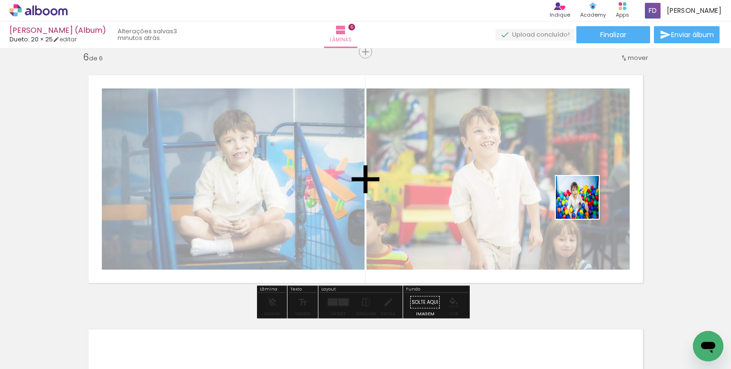
drag, startPoint x: 566, startPoint y: 348, endPoint x: 581, endPoint y: 206, distance: 143.6
click at [590, 177] on quentale-workspace at bounding box center [365, 184] width 731 height 369
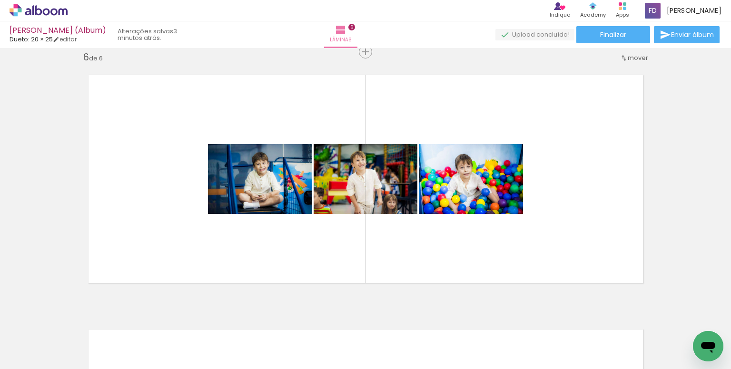
scroll to position [0, 2497]
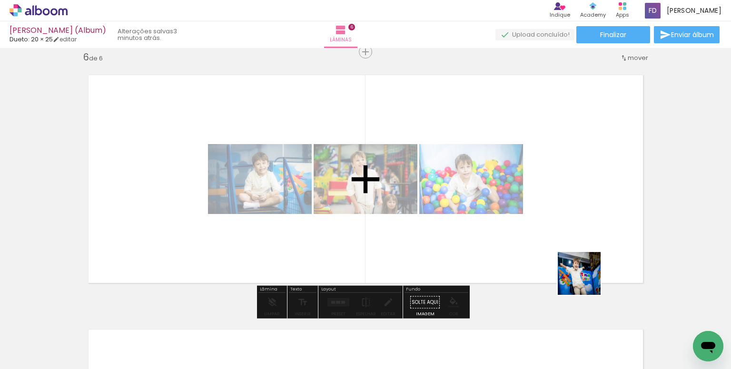
drag, startPoint x: 599, startPoint y: 349, endPoint x: 577, endPoint y: 189, distance: 161.9
click at [577, 189] on quentale-workspace at bounding box center [365, 184] width 731 height 369
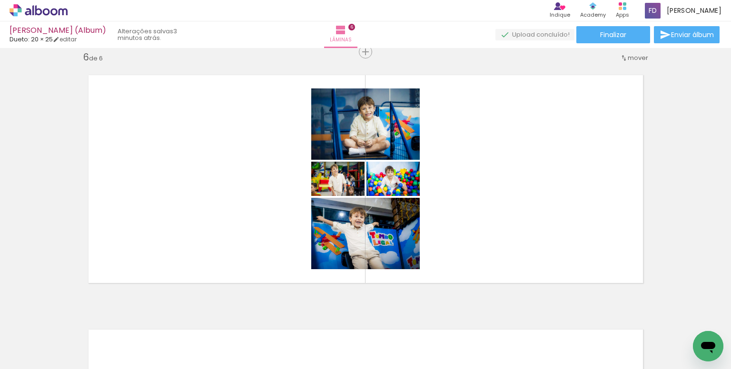
scroll to position [0, 3136]
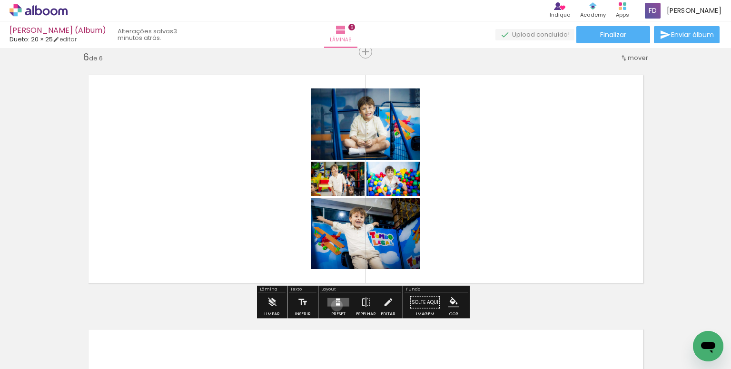
click at [336, 305] on div at bounding box center [338, 305] width 4 height 2
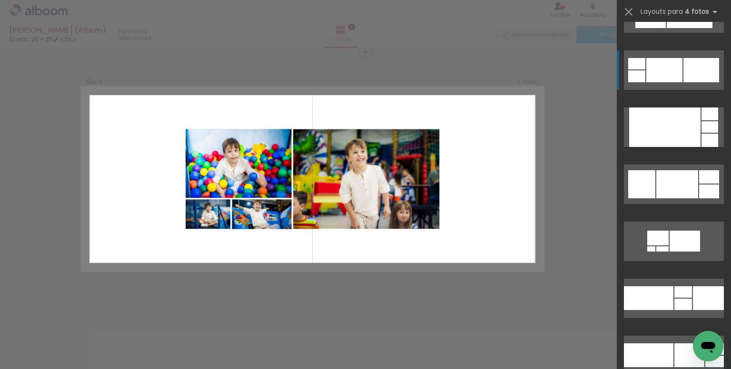
scroll to position [4379, 0]
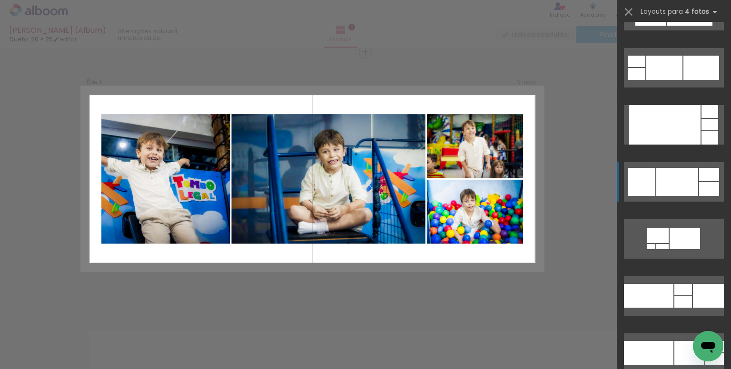
click at [678, 176] on div at bounding box center [677, 182] width 42 height 28
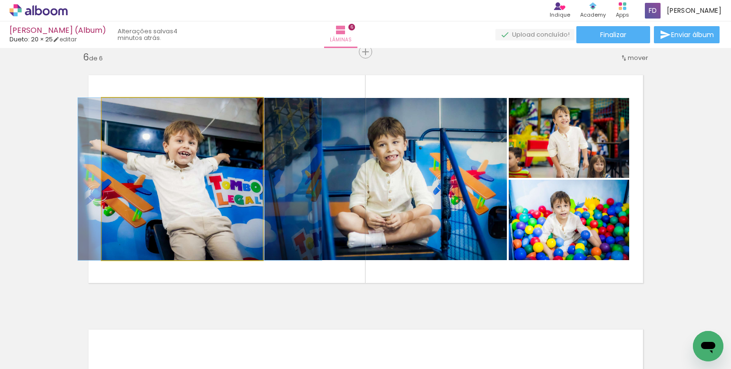
drag, startPoint x: 194, startPoint y: 178, endPoint x: 211, endPoint y: 176, distance: 17.7
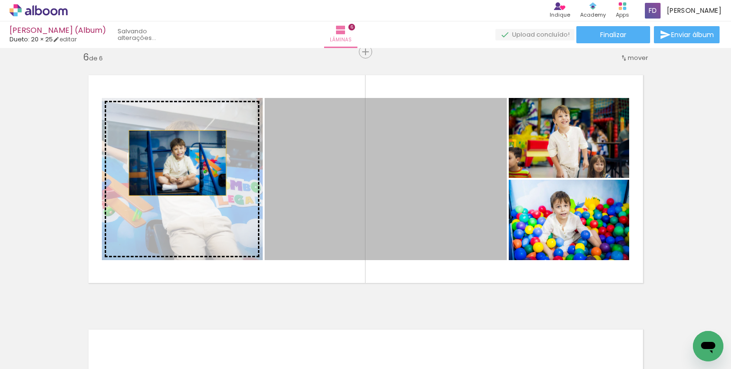
drag, startPoint x: 453, startPoint y: 178, endPoint x: 174, endPoint y: 163, distance: 279.8
click at [0, 0] on slot at bounding box center [0, 0] width 0 height 0
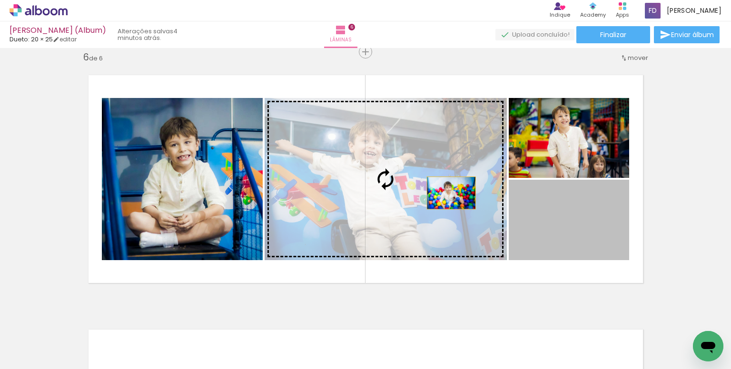
drag, startPoint x: 588, startPoint y: 236, endPoint x: 445, endPoint y: 193, distance: 149.6
click at [0, 0] on slot at bounding box center [0, 0] width 0 height 0
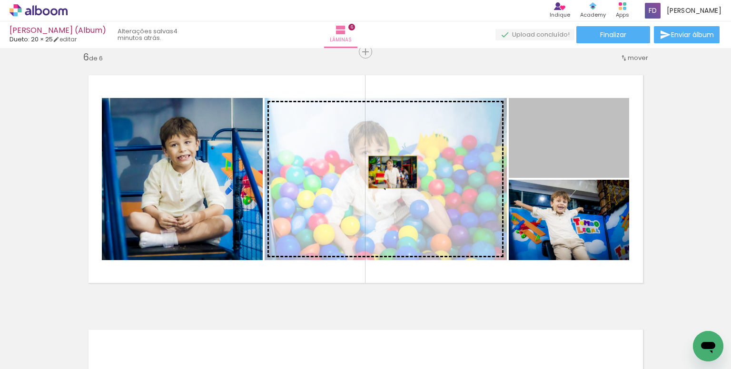
drag, startPoint x: 592, startPoint y: 138, endPoint x: 389, endPoint y: 172, distance: 205.7
click at [0, 0] on slot at bounding box center [0, 0] width 0 height 0
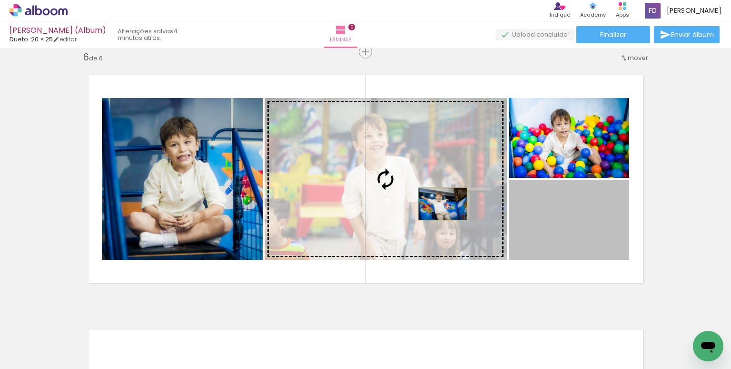
drag, startPoint x: 568, startPoint y: 239, endPoint x: 439, endPoint y: 204, distance: 134.3
click at [0, 0] on slot at bounding box center [0, 0] width 0 height 0
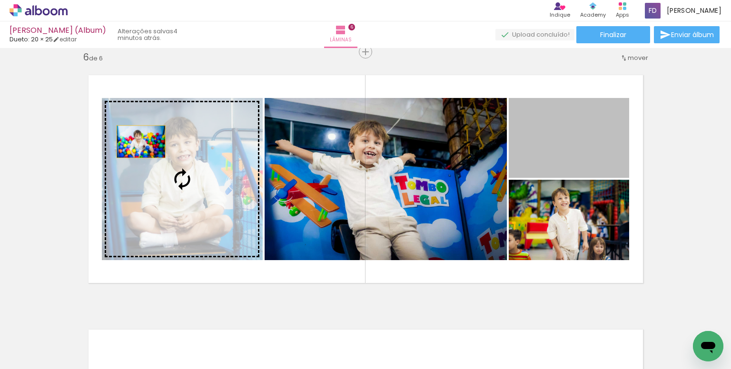
drag, startPoint x: 598, startPoint y: 141, endPoint x: 146, endPoint y: 146, distance: 451.8
click at [0, 0] on slot at bounding box center [0, 0] width 0 height 0
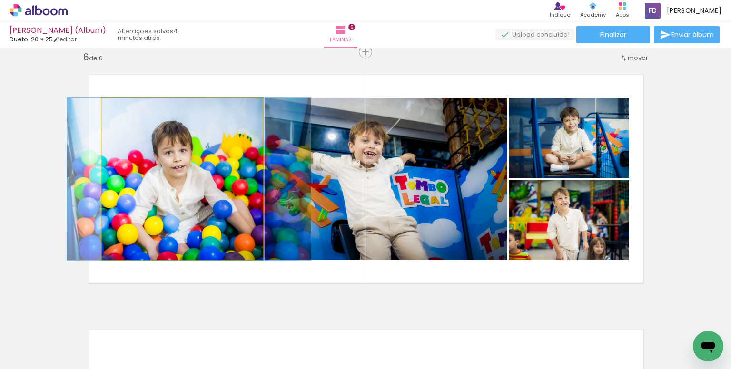
drag, startPoint x: 183, startPoint y: 179, endPoint x: 189, endPoint y: 180, distance: 6.7
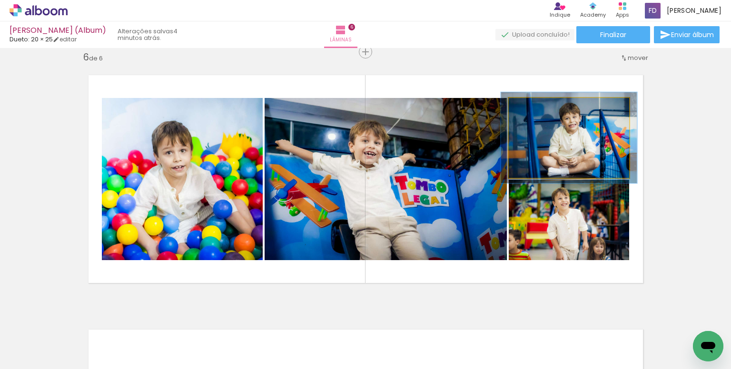
type paper-slider "114"
click at [532, 111] on div at bounding box center [535, 107] width 15 height 15
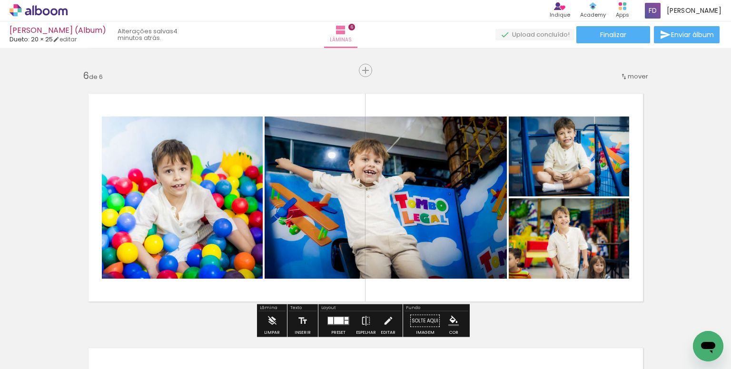
scroll to position [1333, 0]
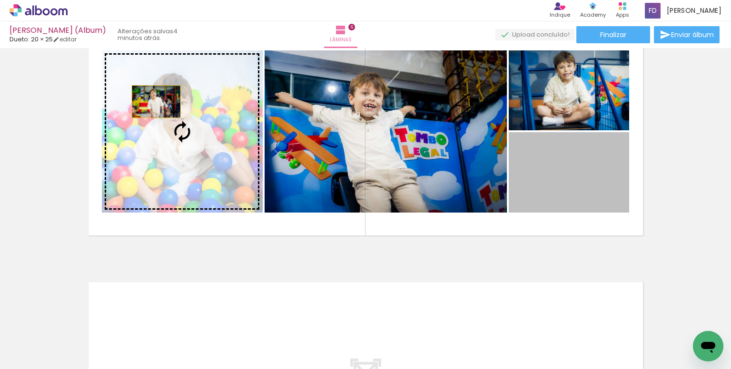
drag, startPoint x: 582, startPoint y: 184, endPoint x: 150, endPoint y: 100, distance: 439.8
click at [0, 0] on slot at bounding box center [0, 0] width 0 height 0
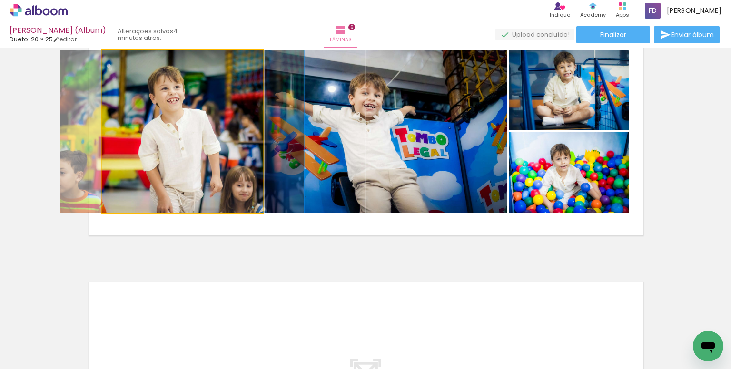
click at [171, 134] on quentale-photo at bounding box center [182, 131] width 161 height 162
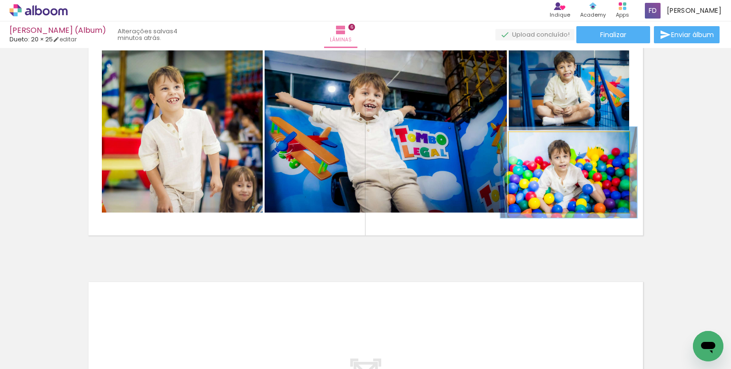
type paper-slider "113"
click at [537, 142] on div at bounding box center [534, 142] width 15 height 15
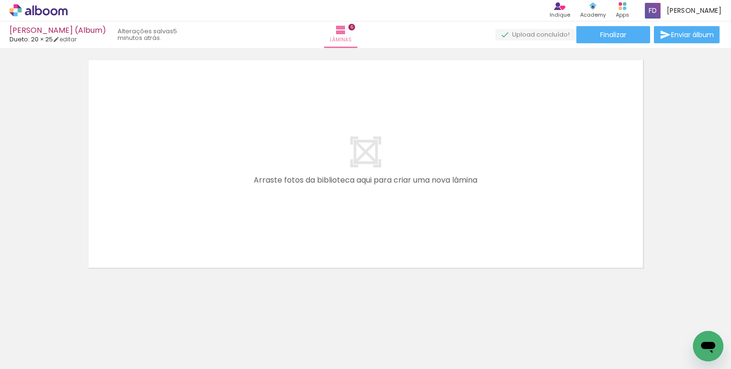
scroll to position [1558, 0]
drag, startPoint x: 203, startPoint y: 320, endPoint x: 250, endPoint y: 313, distance: 47.7
click at [225, 199] on quentale-workspace at bounding box center [365, 184] width 731 height 369
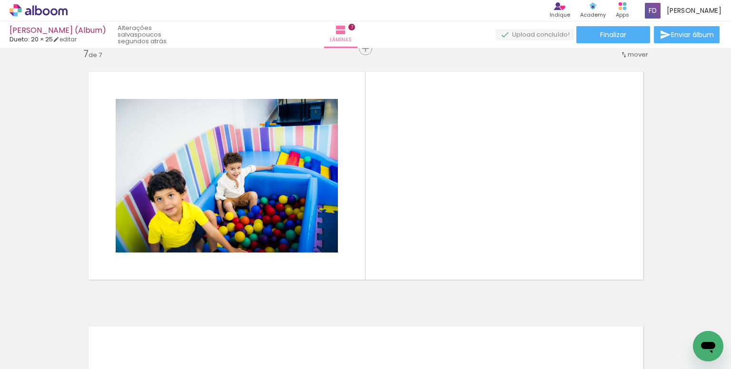
scroll to position [1540, 0]
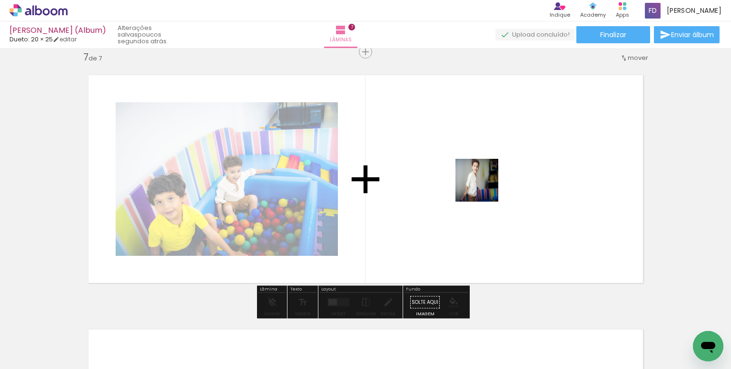
drag, startPoint x: 352, startPoint y: 284, endPoint x: 485, endPoint y: 186, distance: 164.4
click at [485, 186] on quentale-workspace at bounding box center [365, 184] width 731 height 369
